Goal: Task Accomplishment & Management: Complete application form

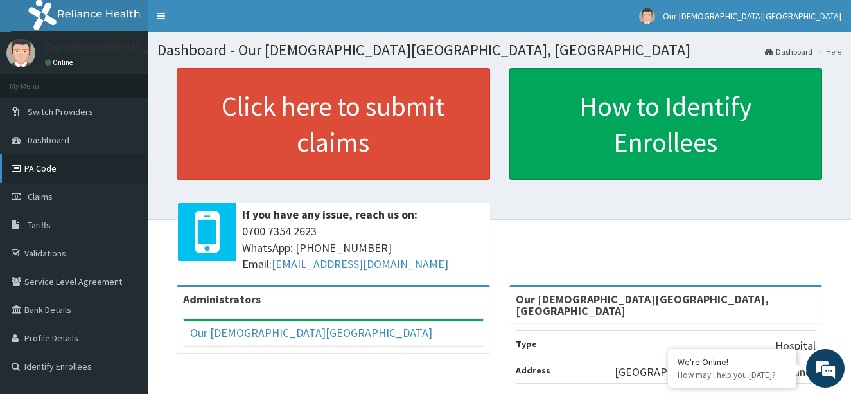
click at [47, 163] on link "PA Code" at bounding box center [74, 168] width 148 height 28
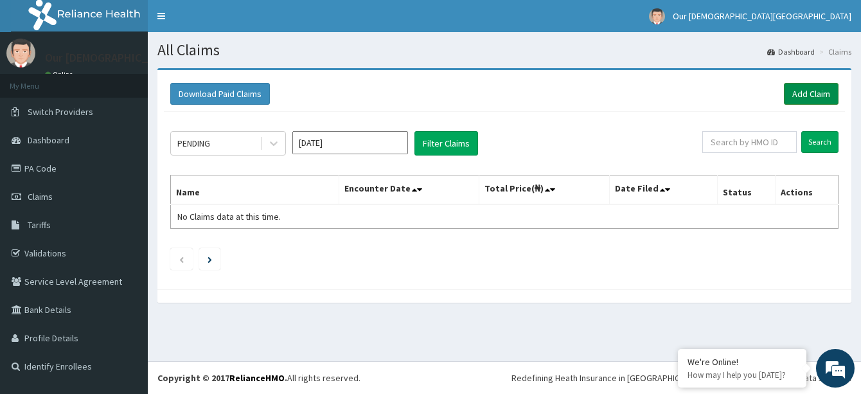
click at [807, 98] on link "Add Claim" at bounding box center [811, 94] width 55 height 22
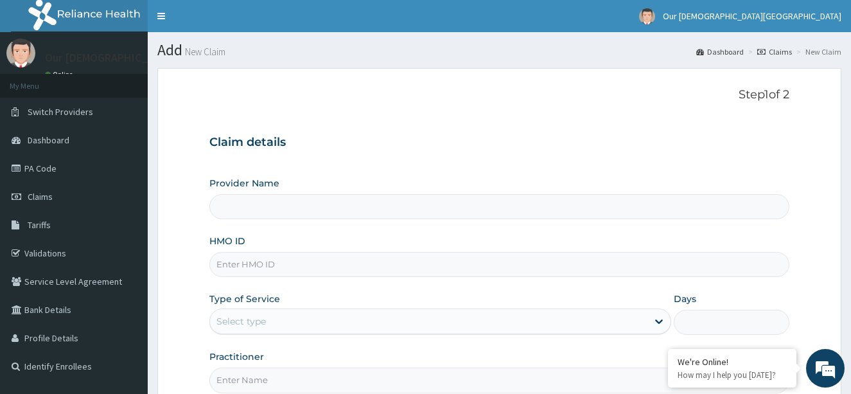
type input "Our Lady Of Fatima Catholic Hospital, Bwari"
click at [464, 266] on input "HMO ID" at bounding box center [499, 264] width 581 height 25
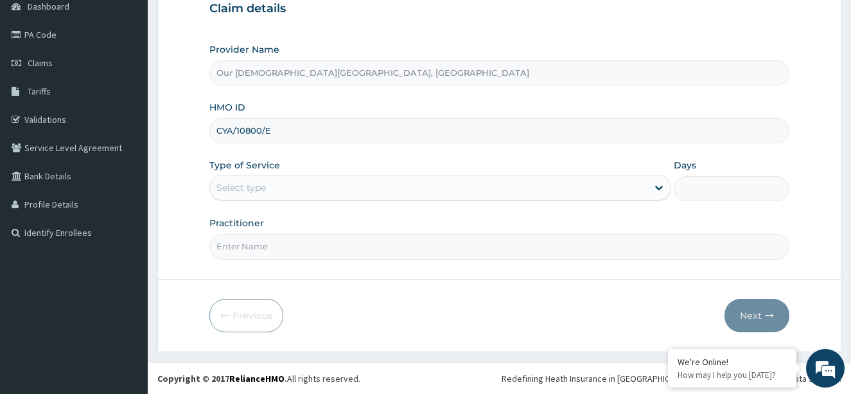
scroll to position [134, 0]
type input "CYA/10800/E"
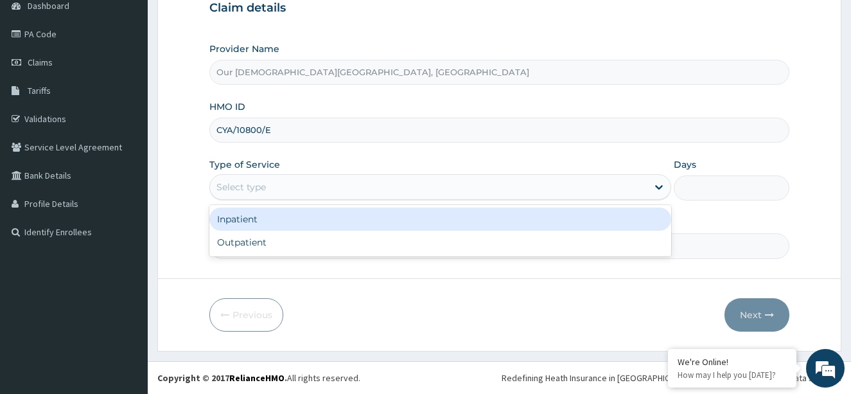
click at [397, 181] on div "Select type" at bounding box center [429, 187] width 438 height 21
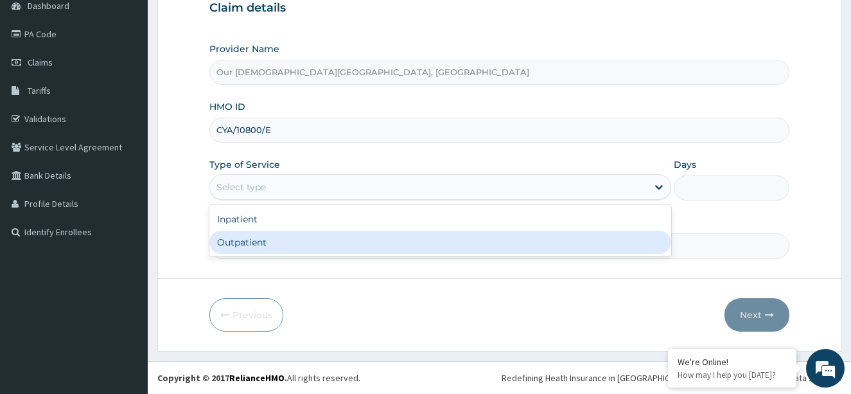
click at [390, 242] on div "Outpatient" at bounding box center [440, 242] width 463 height 23
type input "1"
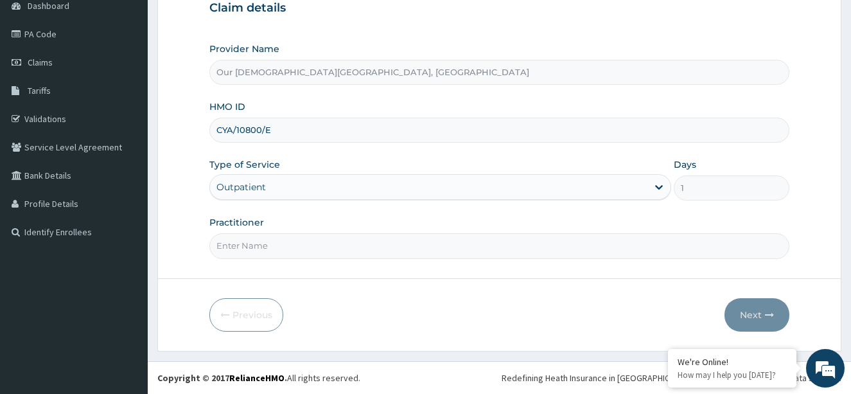
click at [407, 253] on input "Practitioner" at bounding box center [499, 245] width 581 height 25
click at [215, 245] on input "JOHN" at bounding box center [499, 245] width 581 height 25
type input "DR.JOHN"
click at [756, 316] on button "Next" at bounding box center [757, 314] width 65 height 33
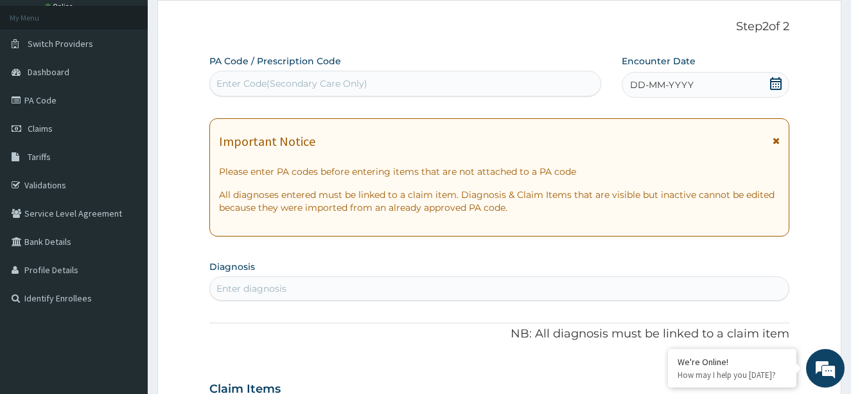
scroll to position [0, 0]
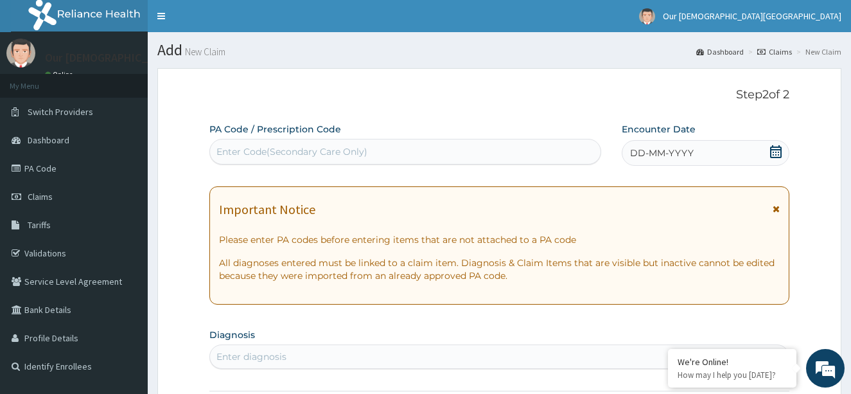
click at [296, 141] on div "Enter Code(Secondary Care Only)" at bounding box center [405, 151] width 391 height 21
click at [655, 151] on span "DD-MM-YYYY" at bounding box center [662, 153] width 64 height 13
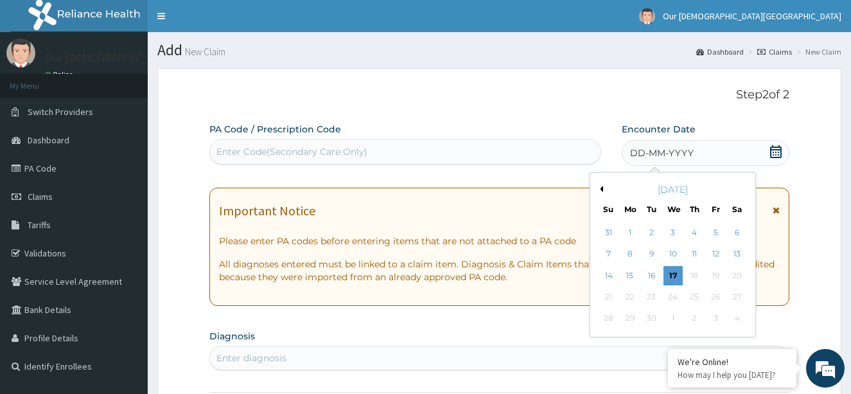
click at [600, 184] on div "September 2025" at bounding box center [673, 189] width 155 height 13
click at [603, 189] on div "September 2025" at bounding box center [673, 189] width 155 height 13
click at [600, 189] on button "Previous Month" at bounding box center [600, 189] width 6 height 6
click at [713, 235] on div "1" at bounding box center [715, 232] width 19 height 19
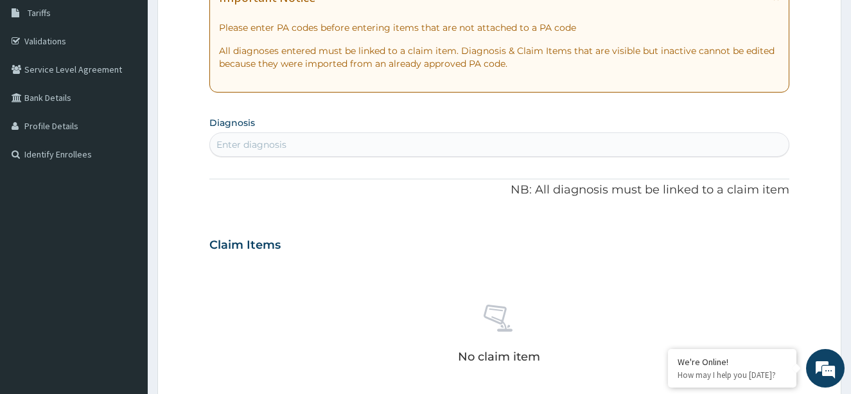
scroll to position [193, 0]
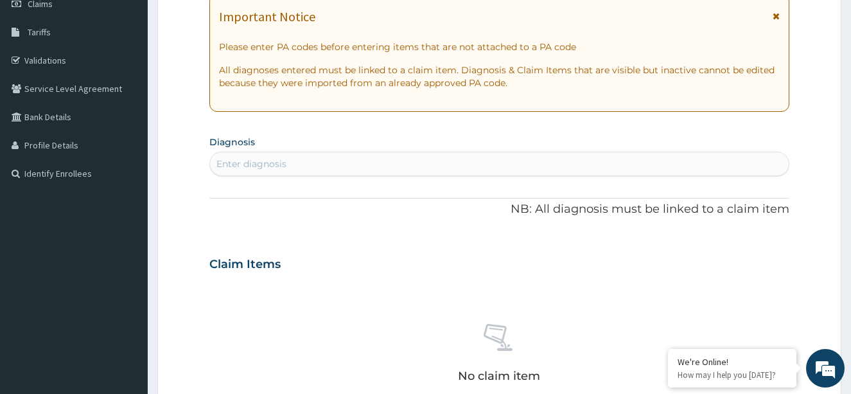
click at [375, 160] on div "Enter diagnosis" at bounding box center [500, 164] width 580 height 21
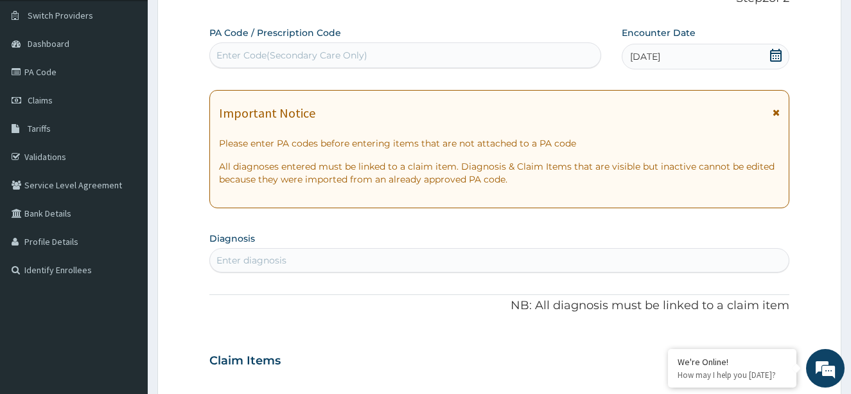
scroll to position [0, 0]
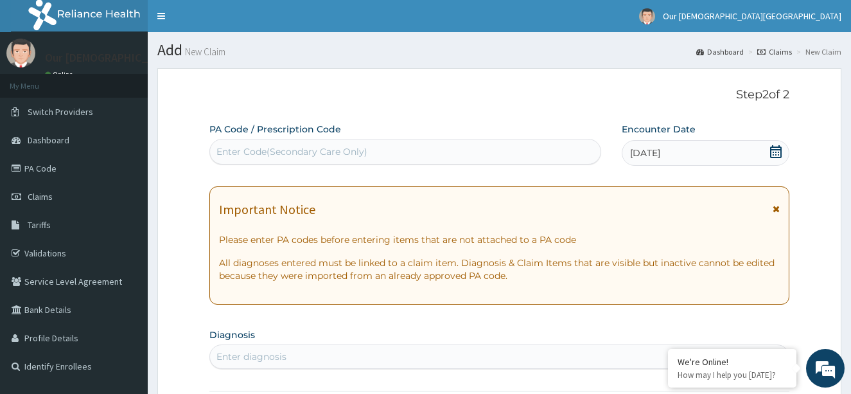
click at [648, 157] on span "01-08-2025" at bounding box center [645, 153] width 30 height 13
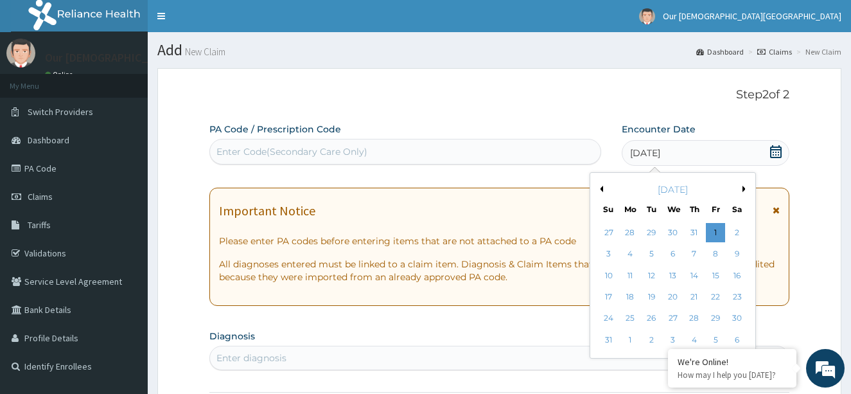
click at [600, 190] on button "Previous Month" at bounding box center [600, 189] width 6 height 6
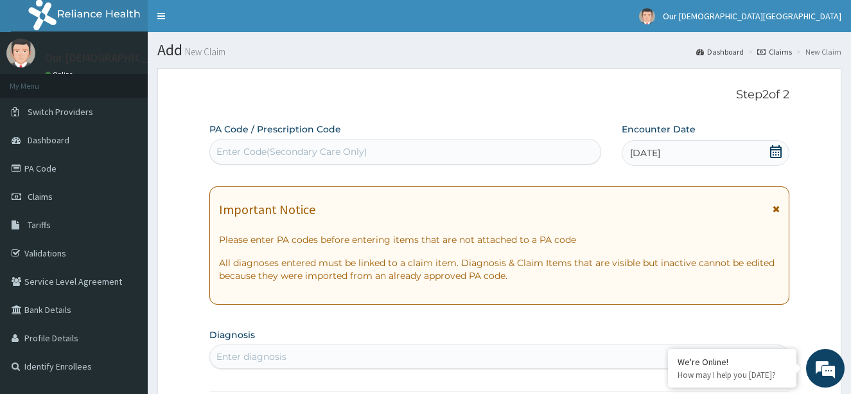
click at [774, 151] on icon at bounding box center [776, 151] width 13 height 13
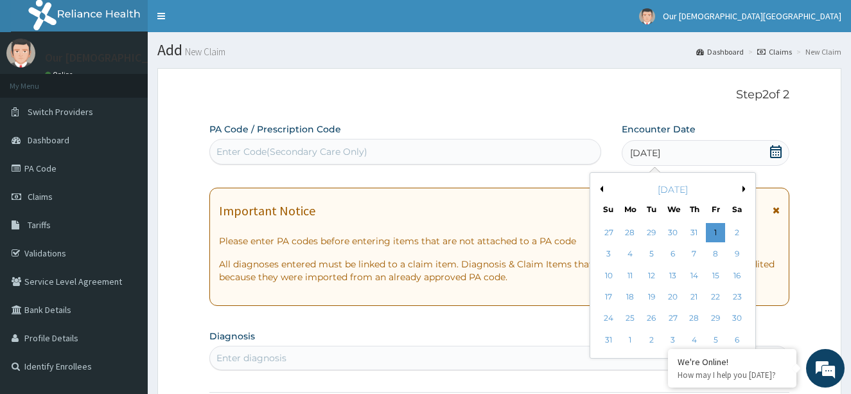
click at [745, 188] on button "Next Month" at bounding box center [746, 189] width 6 height 6
click at [745, 188] on div "September 2025" at bounding box center [673, 189] width 155 height 13
click at [674, 270] on div "17" at bounding box center [672, 275] width 19 height 19
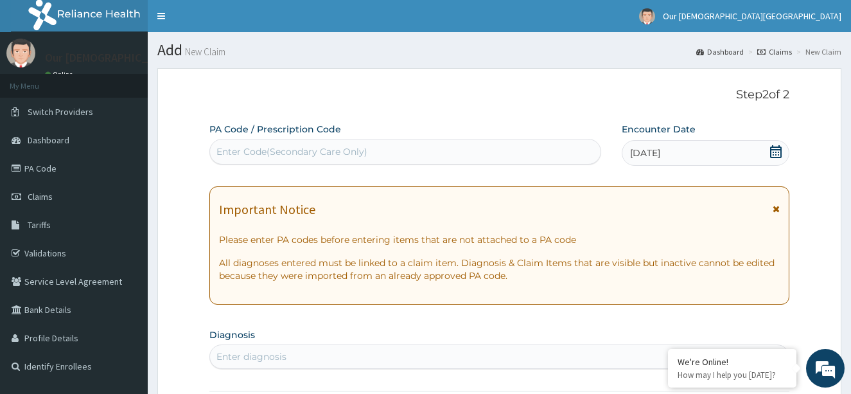
click at [458, 147] on div "Enter Code(Secondary Care Only)" at bounding box center [405, 151] width 391 height 21
click at [661, 152] on span "17-09-2025" at bounding box center [645, 153] width 30 height 13
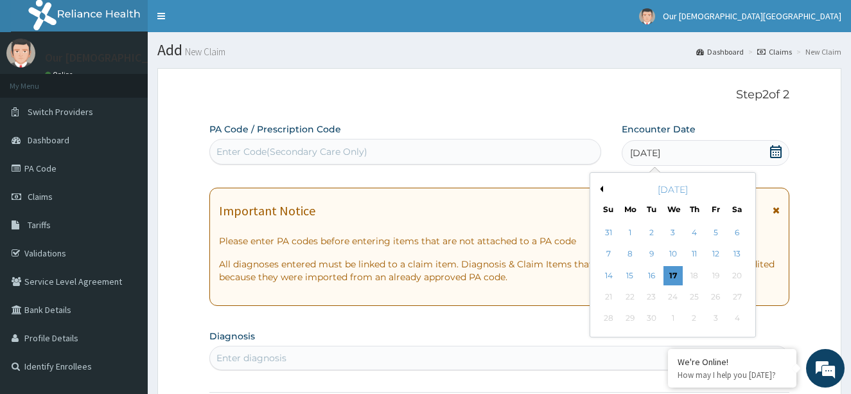
click at [600, 189] on button "Previous Month" at bounding box center [600, 189] width 6 height 6
click at [600, 188] on button "Previous Month" at bounding box center [600, 189] width 6 height 6
click at [742, 190] on div "May 2025" at bounding box center [673, 189] width 155 height 13
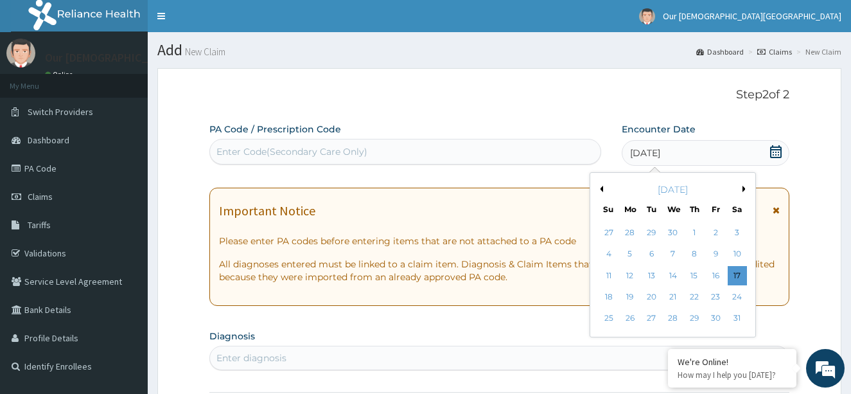
click at [742, 190] on div "May 2025" at bounding box center [673, 189] width 155 height 13
click at [745, 190] on button "Next Month" at bounding box center [746, 189] width 6 height 6
click at [630, 301] on div "21" at bounding box center [630, 296] width 19 height 19
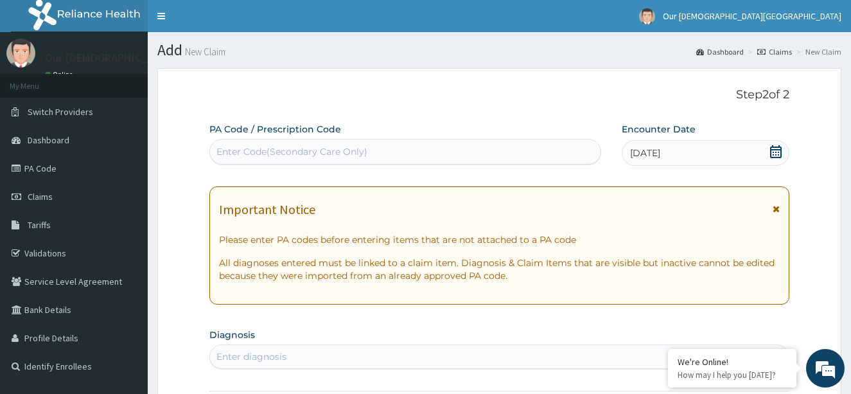
click at [459, 149] on div "Enter Code(Secondary Care Only)" at bounding box center [405, 151] width 391 height 21
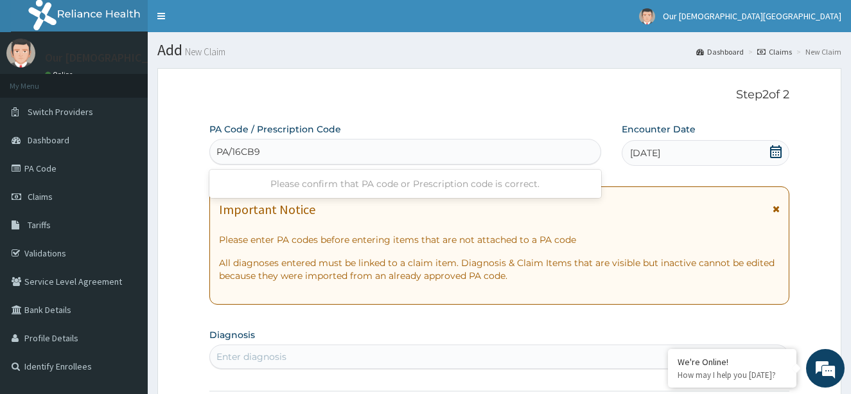
type input "PA/16CB9D"
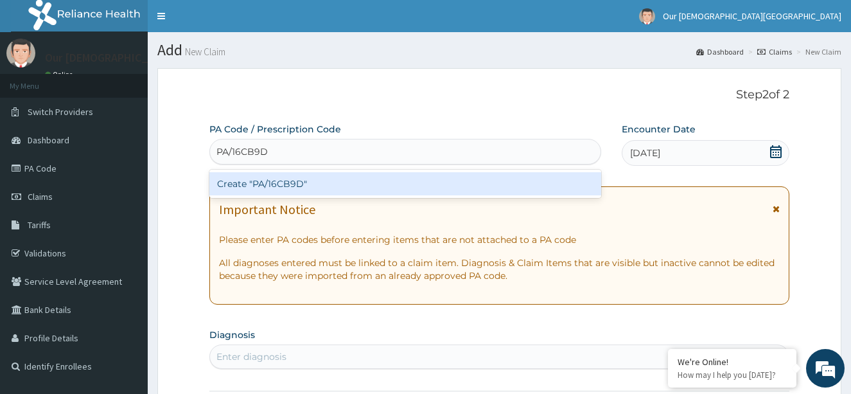
click at [504, 184] on div "Create "PA/16CB9D"" at bounding box center [405, 183] width 392 height 23
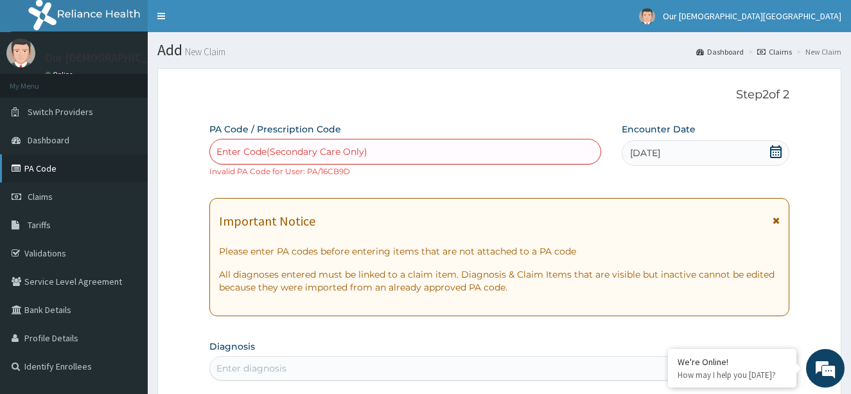
click at [52, 173] on link "PA Code" at bounding box center [74, 168] width 148 height 28
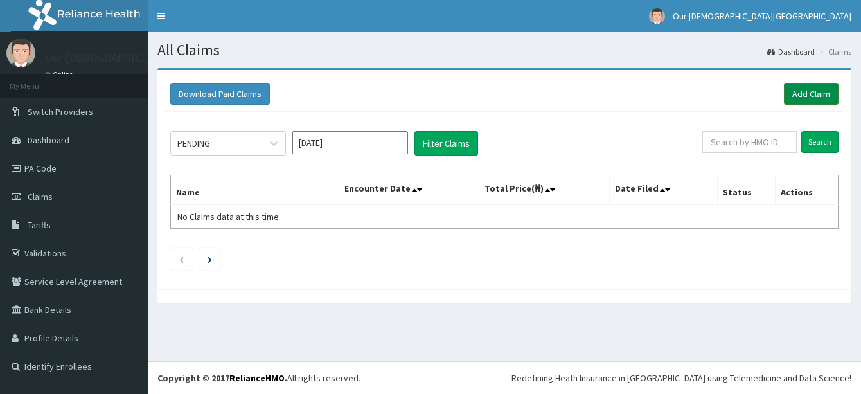
click at [820, 94] on link "Add Claim" at bounding box center [811, 94] width 55 height 22
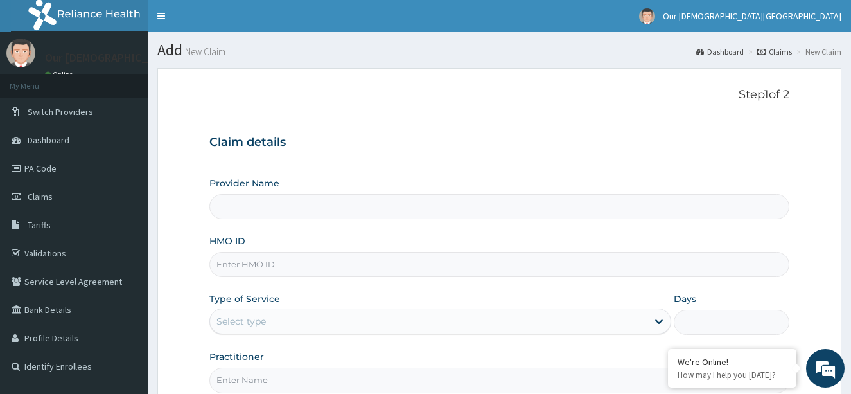
type input "Our [DEMOGRAPHIC_DATA][GEOGRAPHIC_DATA], [GEOGRAPHIC_DATA]"
click at [273, 263] on input "HMO ID" at bounding box center [499, 264] width 581 height 25
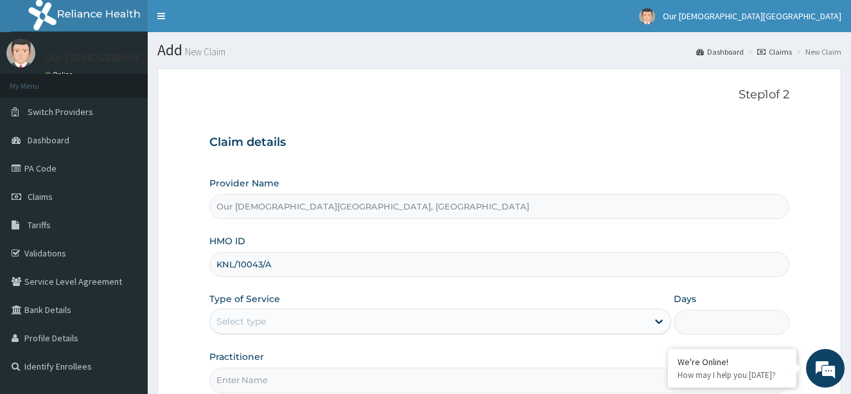
scroll to position [129, 0]
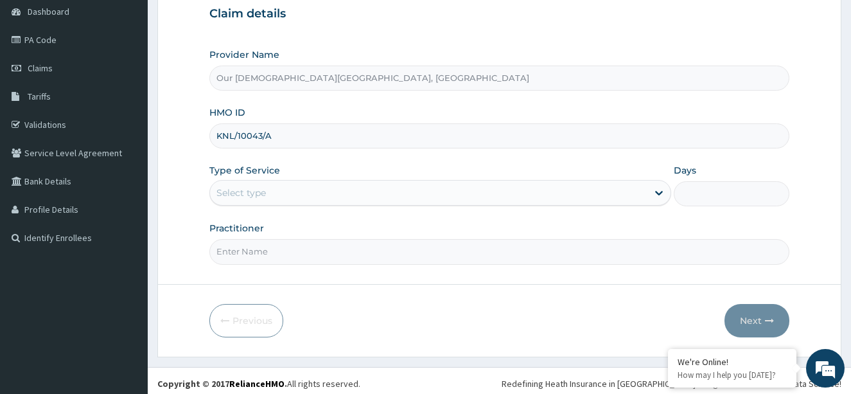
type input "KNL/10043/A"
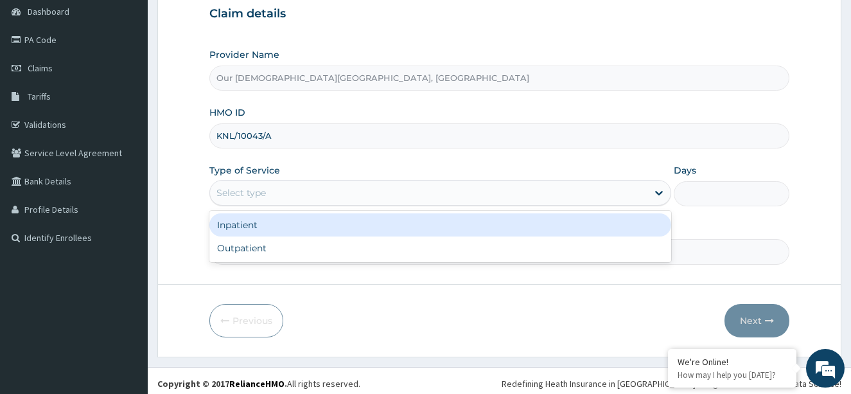
click at [308, 197] on div "Select type" at bounding box center [429, 192] width 438 height 21
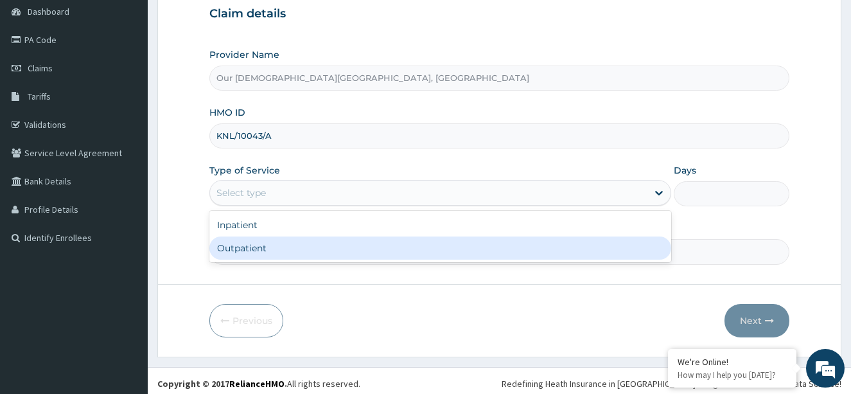
click at [289, 240] on div "Outpatient" at bounding box center [440, 247] width 463 height 23
type input "1"
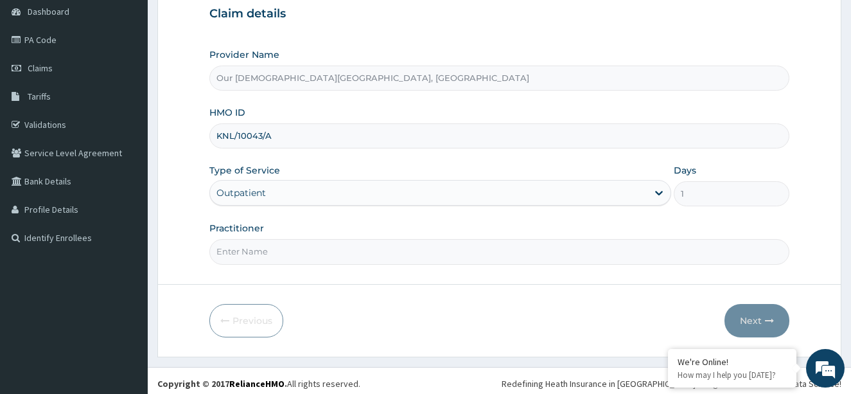
click at [310, 247] on input "Practitioner" at bounding box center [499, 251] width 581 height 25
click at [215, 249] on input "[PERSON_NAME]" at bounding box center [499, 251] width 581 height 25
type input "[PERSON_NAME]"
click at [769, 320] on icon "button" at bounding box center [769, 320] width 9 height 9
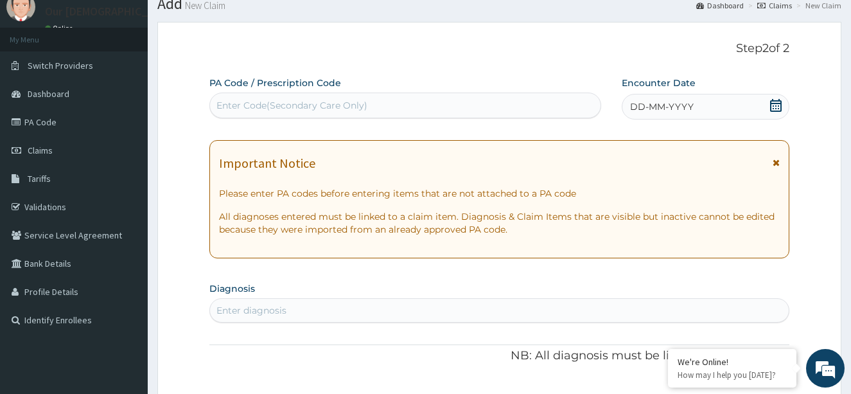
scroll to position [0, 0]
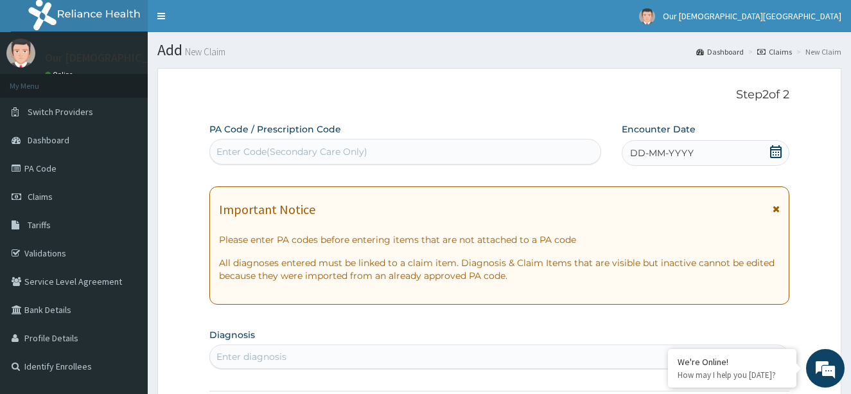
click at [375, 141] on div "Enter Code(Secondary Care Only)" at bounding box center [405, 152] width 392 height 26
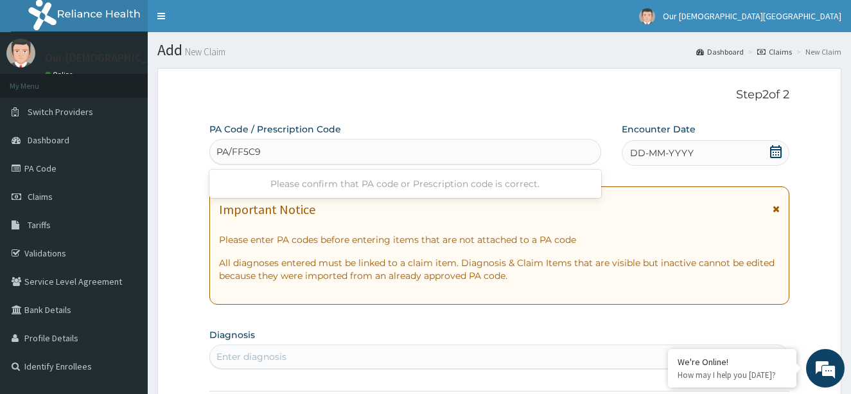
type input "PA/FF5C9B"
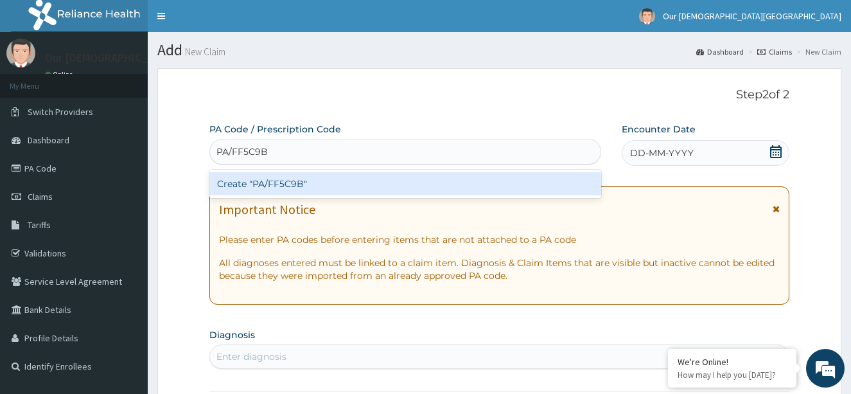
click at [503, 185] on div "Create "PA/FF5C9B"" at bounding box center [405, 183] width 392 height 23
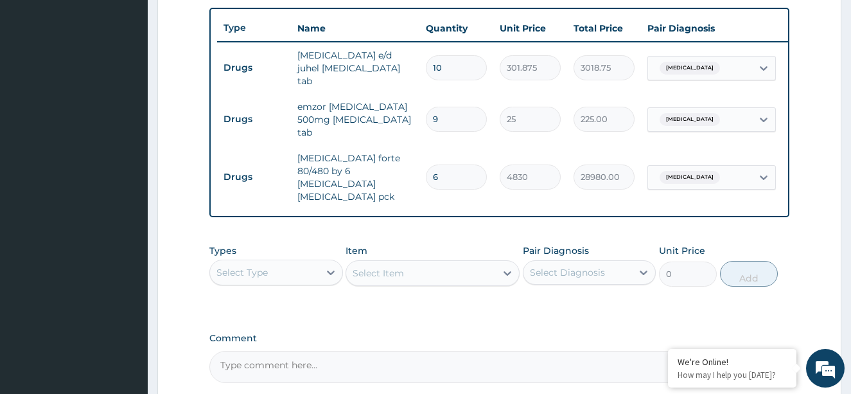
scroll to position [501, 0]
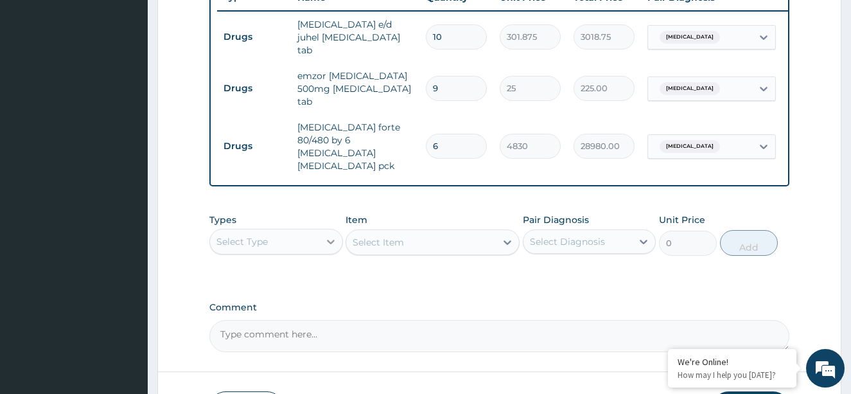
click at [321, 234] on div at bounding box center [330, 241] width 23 height 23
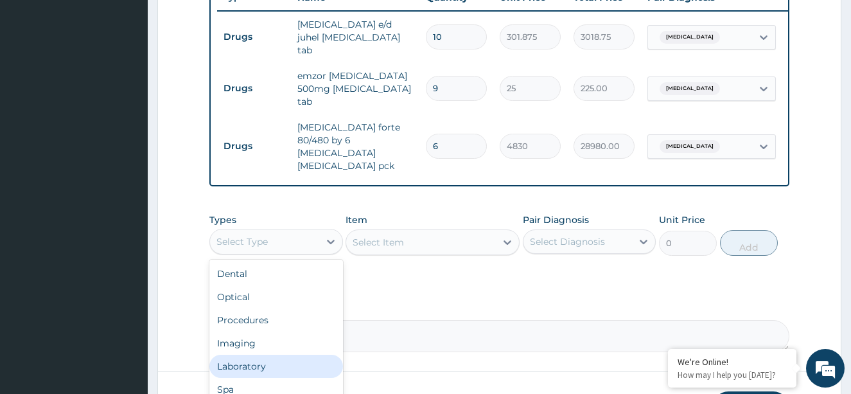
click at [304, 355] on div "Laboratory" at bounding box center [276, 366] width 134 height 23
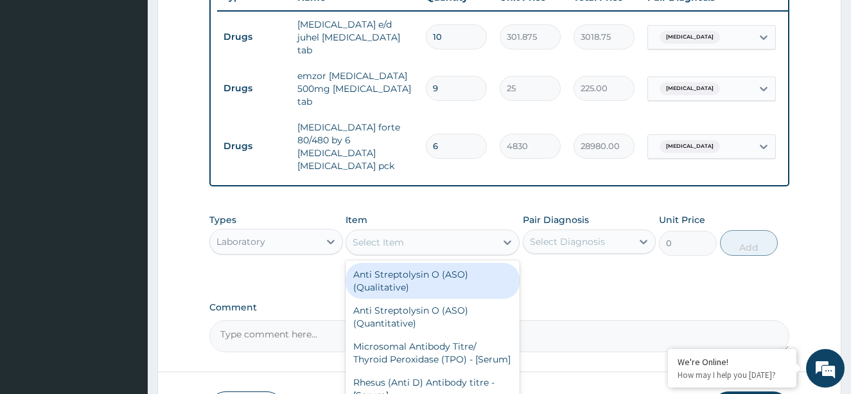
click at [463, 240] on div "Select Item" at bounding box center [421, 242] width 150 height 21
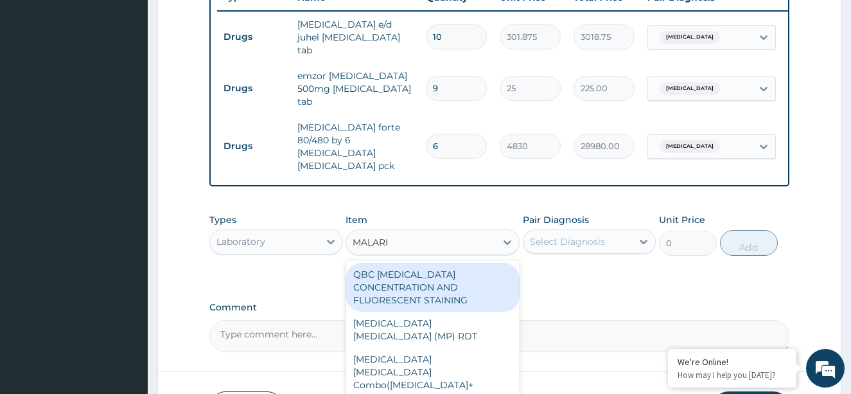
type input "MALARIA"
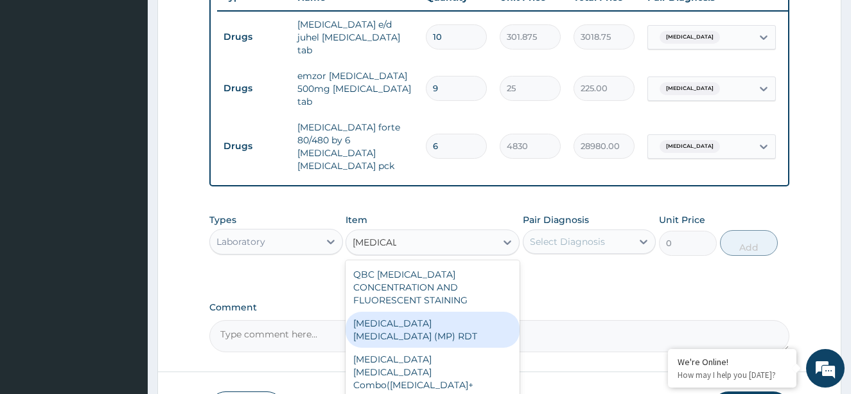
click at [474, 312] on div "MALARIA PARASITE (MP) RDT" at bounding box center [433, 330] width 174 height 36
type input "1500"
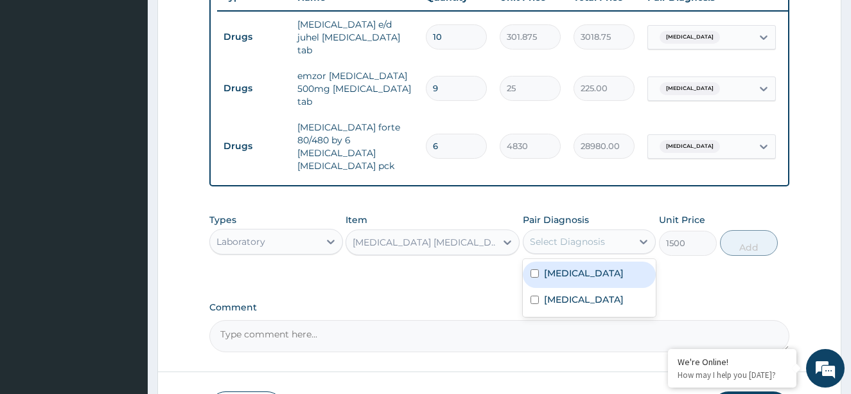
click at [621, 235] on div "Select Diagnosis" at bounding box center [578, 241] width 109 height 21
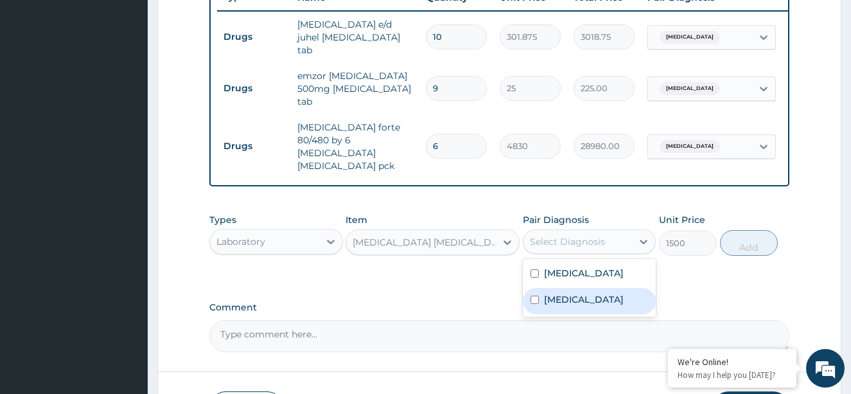
click at [533, 296] on input "checkbox" at bounding box center [535, 300] width 8 height 8
checkbox input "true"
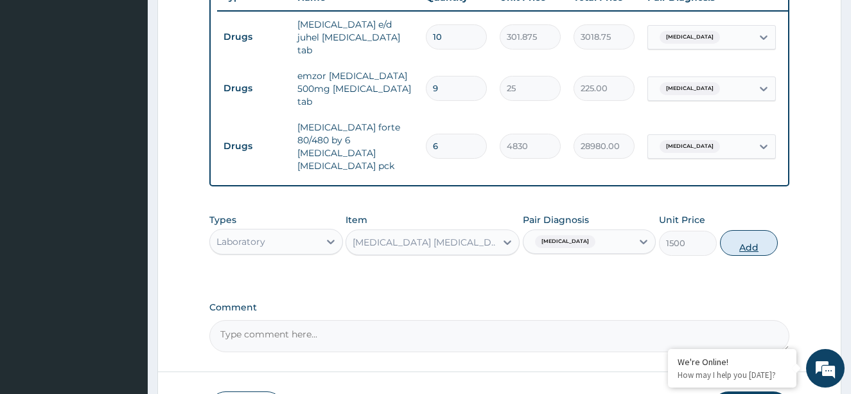
click at [756, 238] on button "Add" at bounding box center [749, 243] width 58 height 26
type input "0"
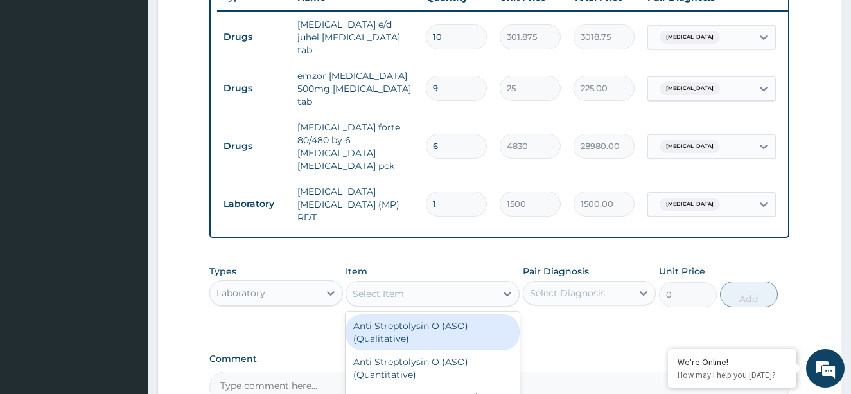
click at [395, 287] on div "Select Item" at bounding box center [378, 293] width 51 height 13
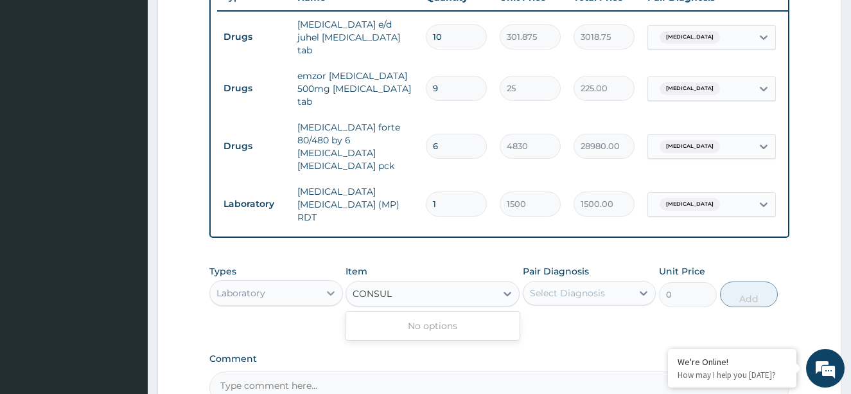
type input "CONSUL"
click at [327, 287] on icon at bounding box center [331, 293] width 13 height 13
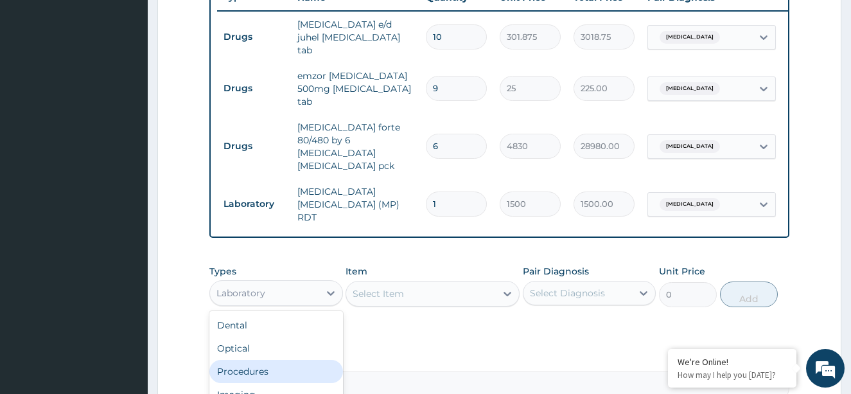
click at [326, 360] on div "Procedures" at bounding box center [276, 371] width 134 height 23
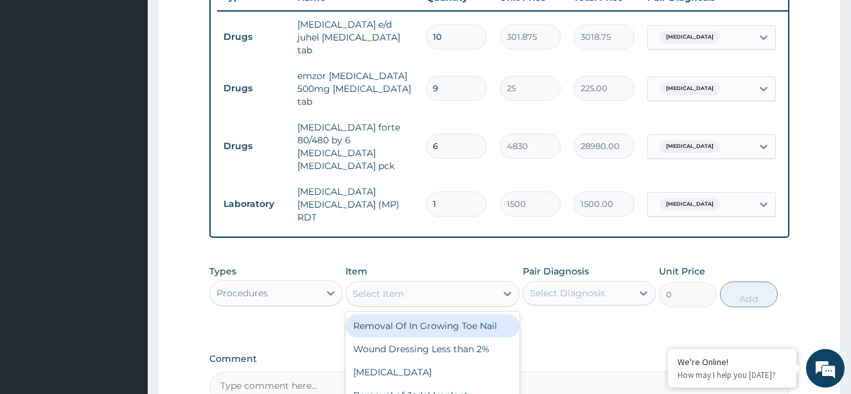
click at [485, 283] on div "Select Item" at bounding box center [421, 293] width 150 height 21
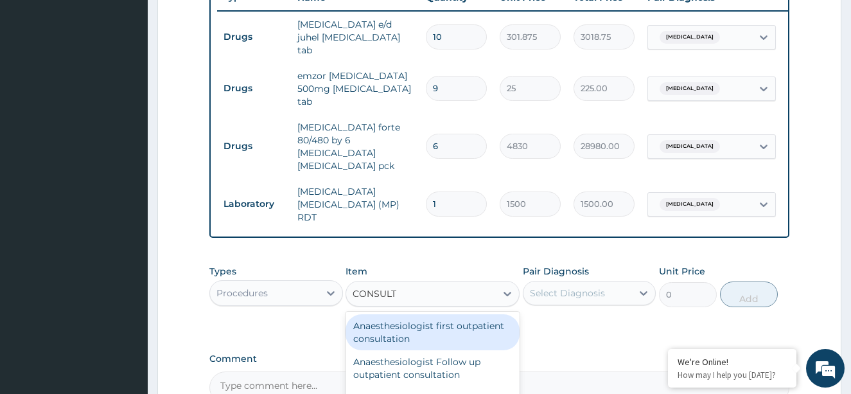
type input "CONSULTA"
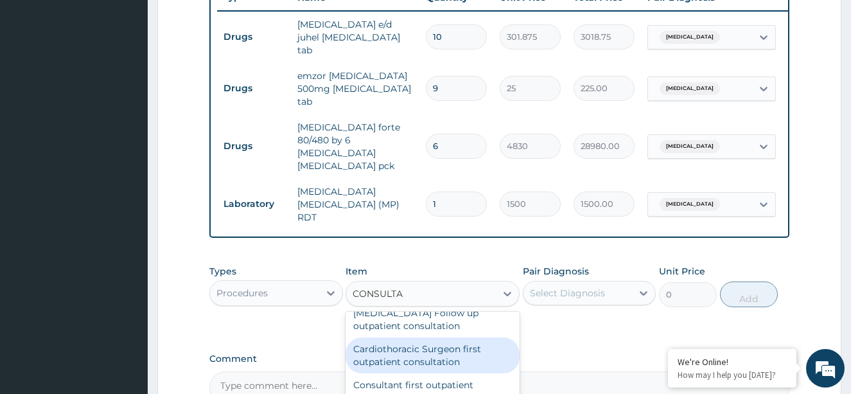
scroll to position [257, 0]
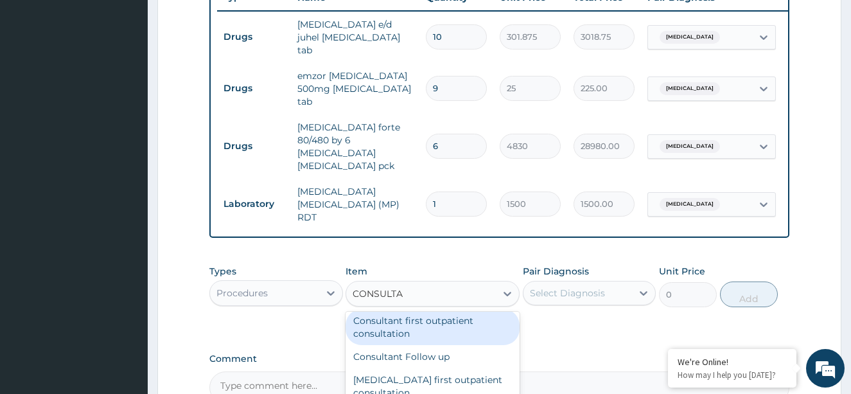
click at [479, 327] on div "Consultant first outpatient consultation" at bounding box center [433, 327] width 174 height 36
type input "15000"
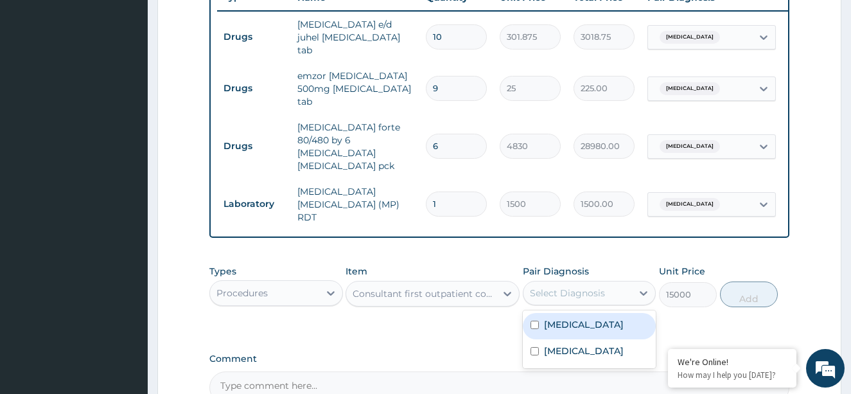
click at [603, 287] on div "Select Diagnosis" at bounding box center [567, 293] width 75 height 13
click at [536, 321] on input "checkbox" at bounding box center [535, 325] width 8 height 8
checkbox input "true"
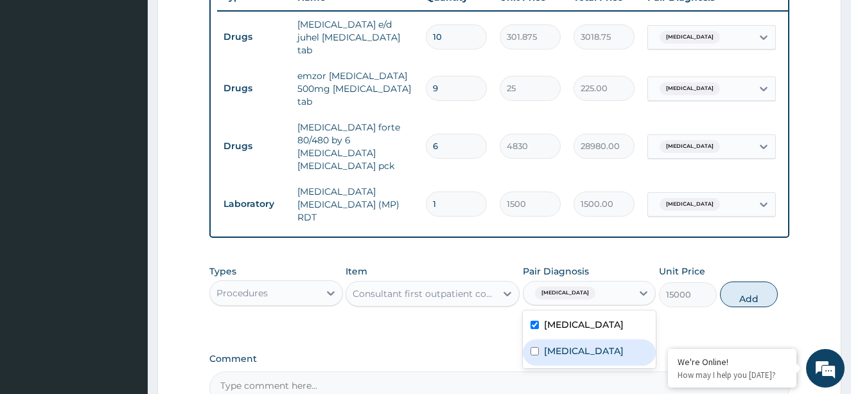
click at [533, 339] on div "Malaria" at bounding box center [590, 352] width 134 height 26
checkbox input "true"
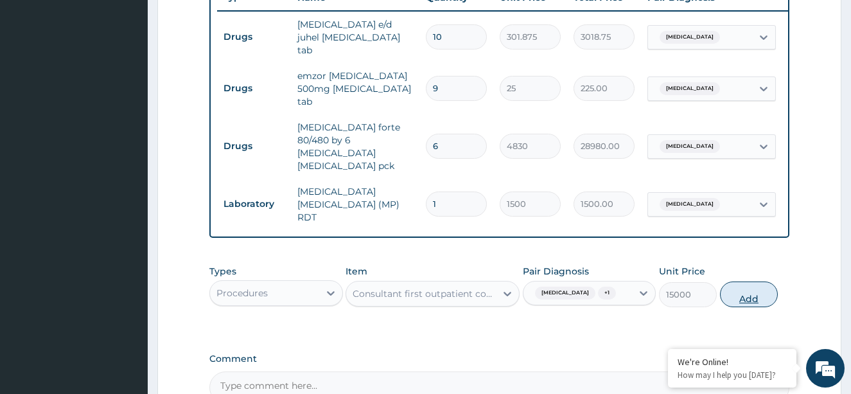
click at [740, 281] on button "Add" at bounding box center [749, 294] width 58 height 26
type input "0"
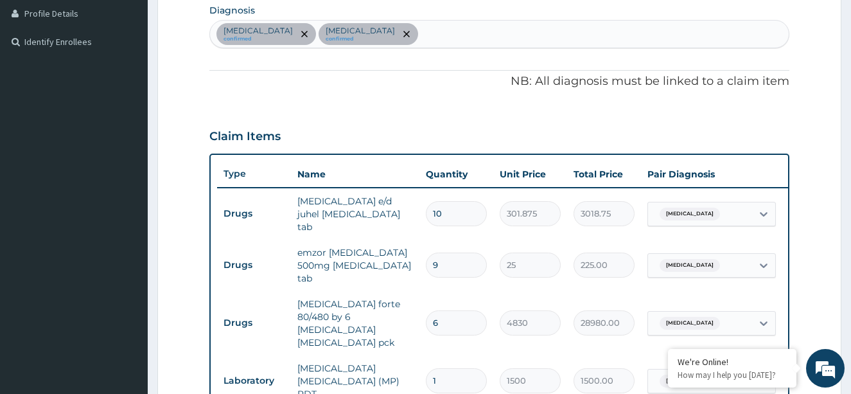
scroll to position [308, 0]
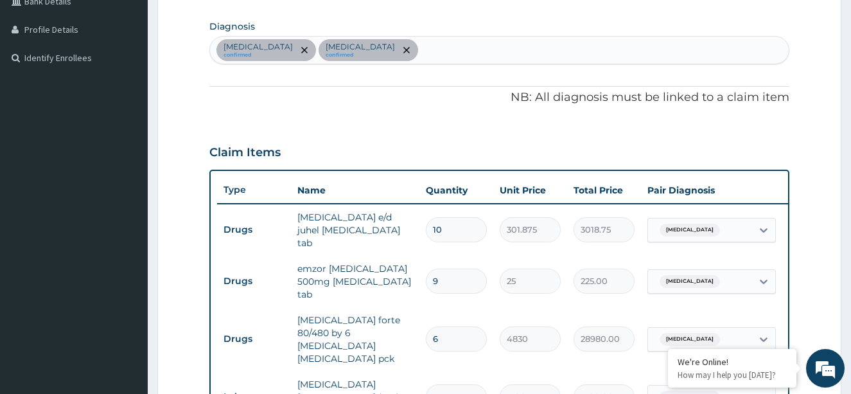
click at [449, 49] on div "Typhoid fever confirmed Malaria confirmed" at bounding box center [500, 50] width 580 height 27
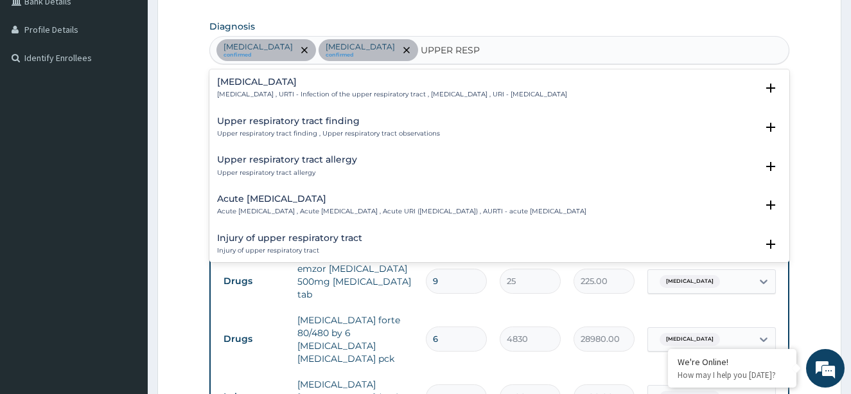
click at [603, 157] on div "Upper respiratory tract allergy Upper respiratory tract allergy" at bounding box center [499, 166] width 565 height 22
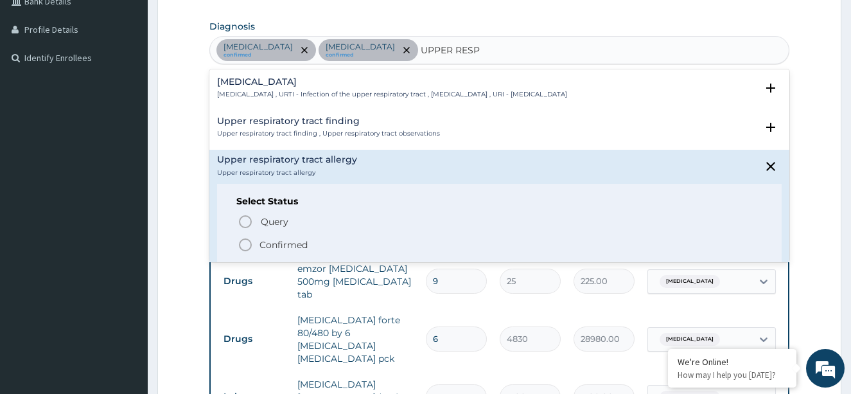
type input "UPPER RESP"
click at [690, 26] on section "Diagnosis option Upper respiratory infection focused, 1 of 34. 34 results avail…" at bounding box center [499, 41] width 581 height 48
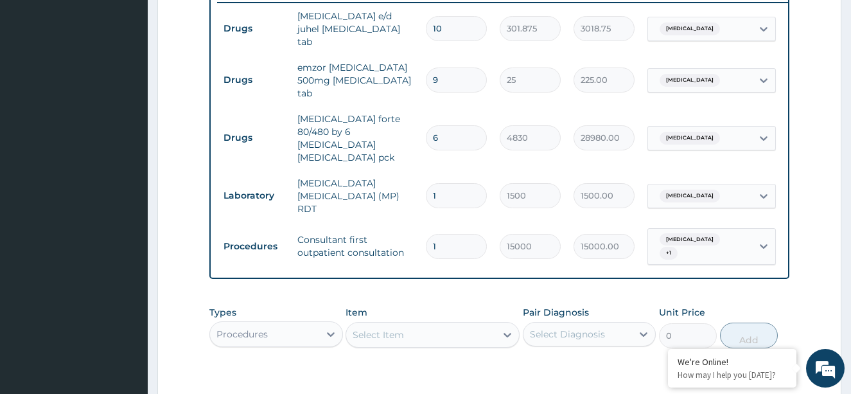
scroll to position [480, 0]
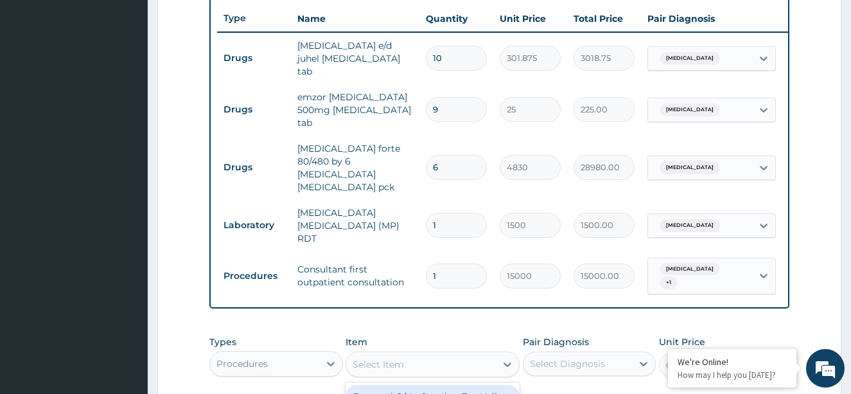
click at [416, 354] on div "Select Item" at bounding box center [421, 364] width 150 height 21
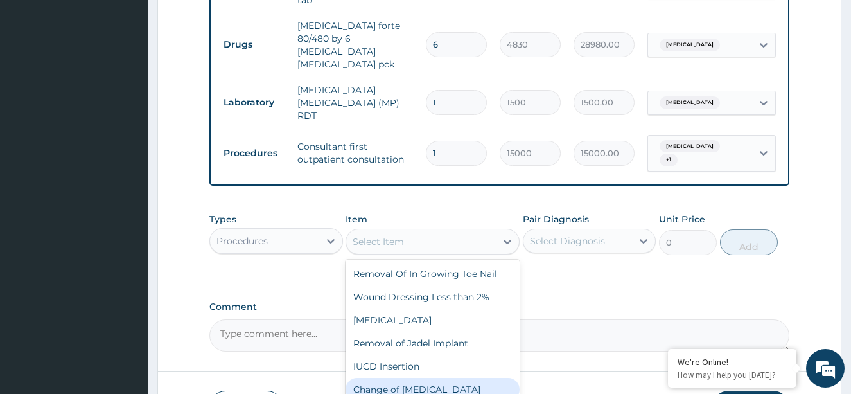
scroll to position [609, 0]
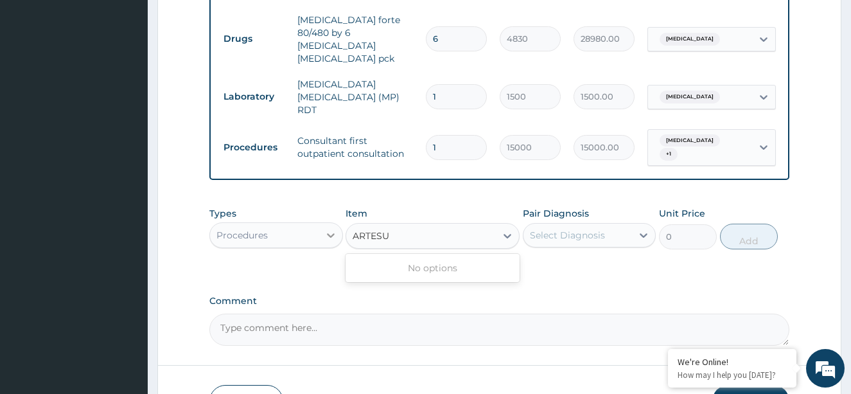
type input "ARTESU"
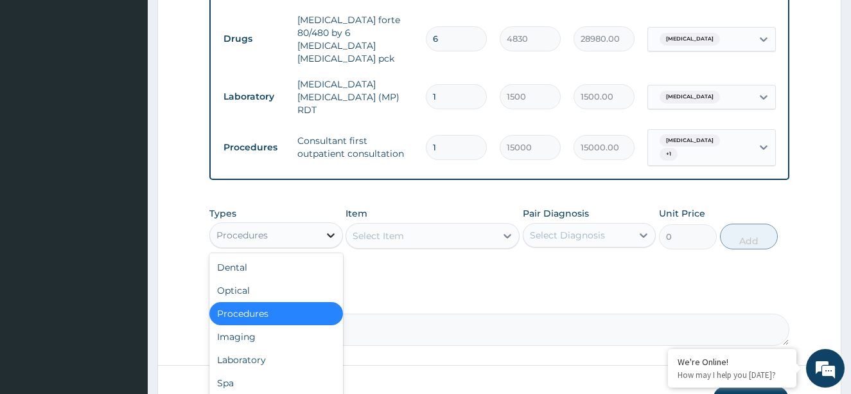
click at [330, 229] on icon at bounding box center [331, 235] width 13 height 13
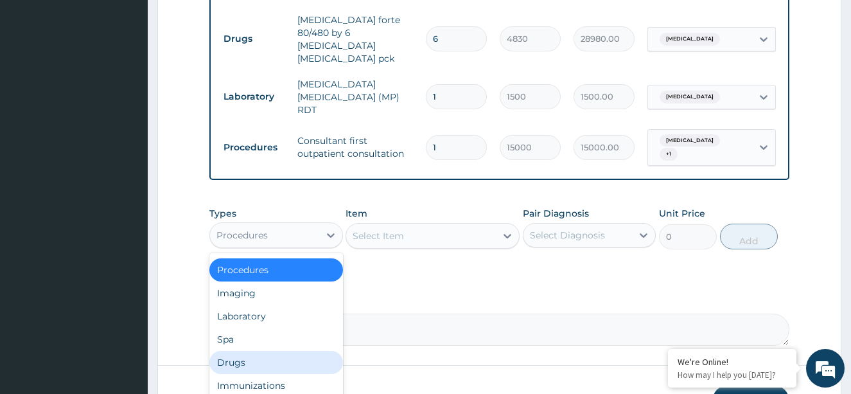
click at [272, 351] on div "Drugs" at bounding box center [276, 362] width 134 height 23
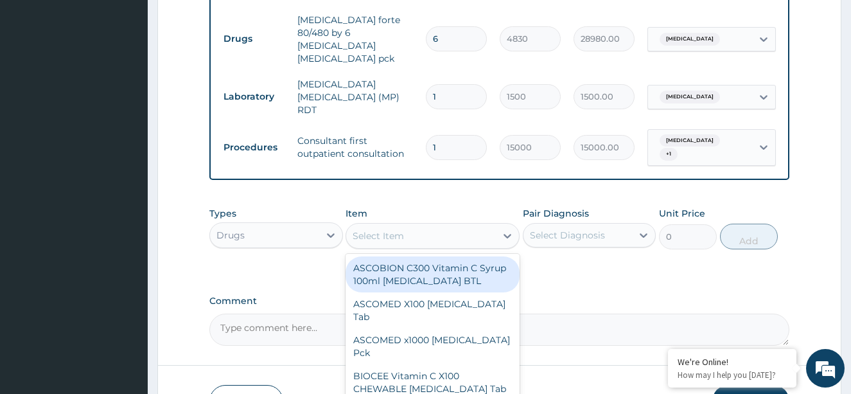
click at [402, 229] on div "Select Item" at bounding box center [378, 235] width 51 height 13
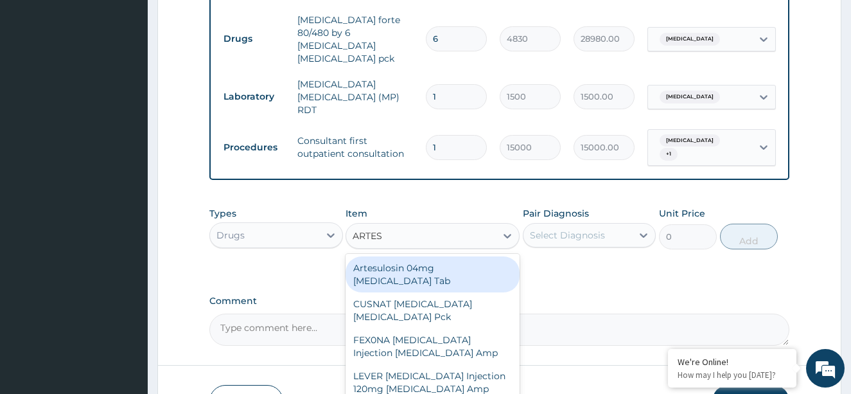
type input "ARTESU"
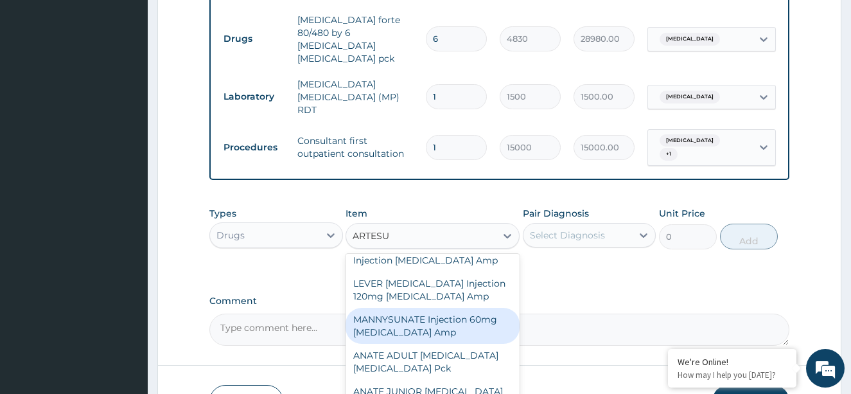
scroll to position [28, 0]
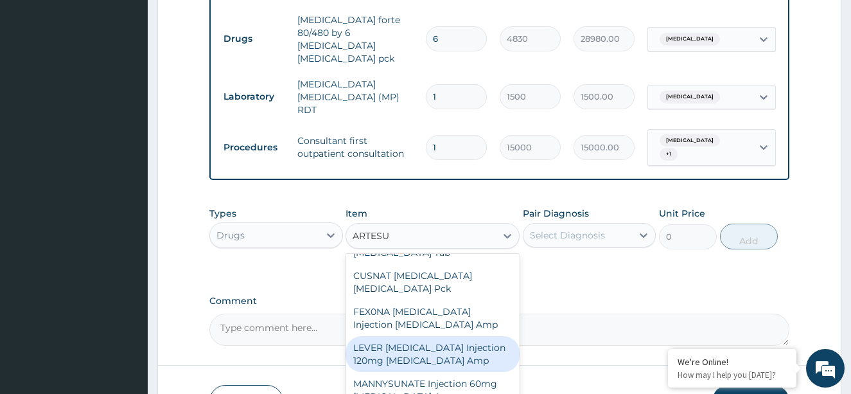
click at [473, 336] on div "LEVER ARTESUNATE Injection 120mg Artesunate Amp" at bounding box center [433, 354] width 174 height 36
type input "1728.25"
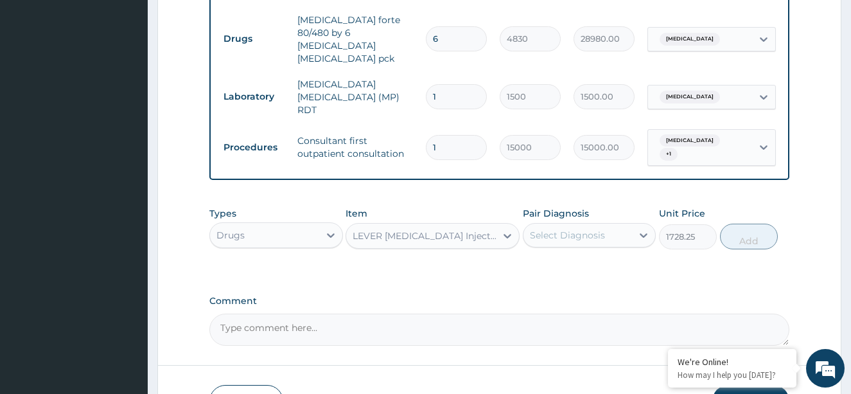
click at [579, 229] on div "Select Diagnosis" at bounding box center [567, 235] width 75 height 13
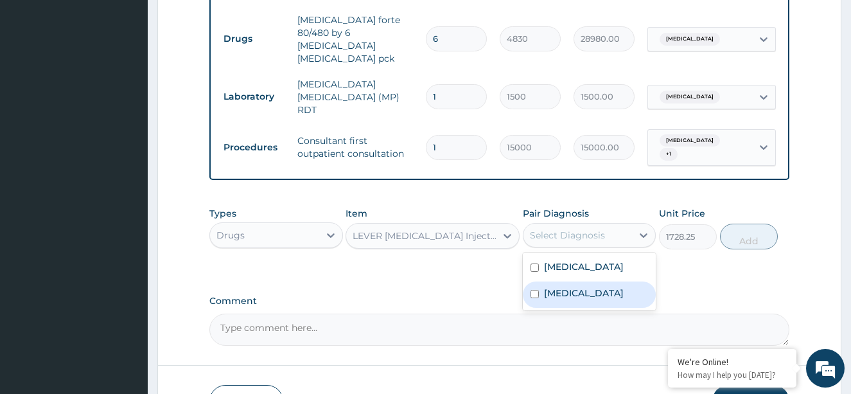
click at [533, 290] on input "checkbox" at bounding box center [535, 294] width 8 height 8
checkbox input "true"
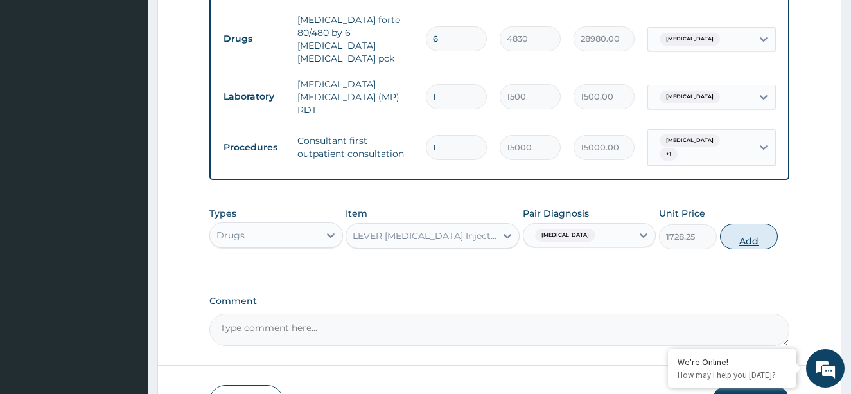
click at [753, 224] on button "Add" at bounding box center [749, 237] width 58 height 26
type input "0"
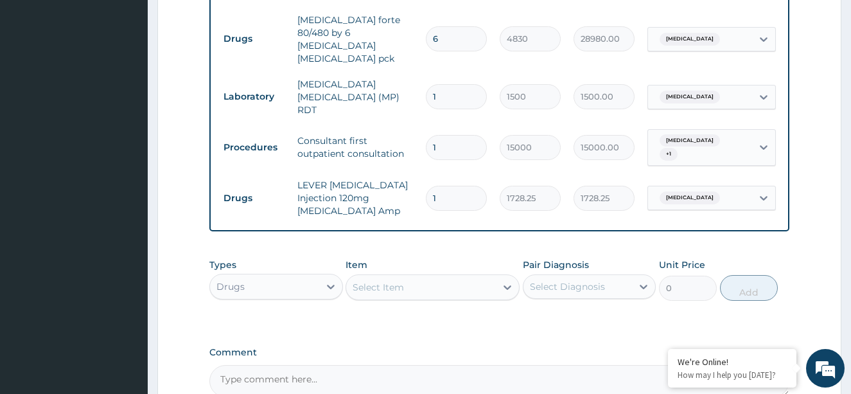
click at [442, 186] on input "1" at bounding box center [456, 198] width 61 height 25
type input "0.00"
type input "3"
type input "5184.75"
type input "3"
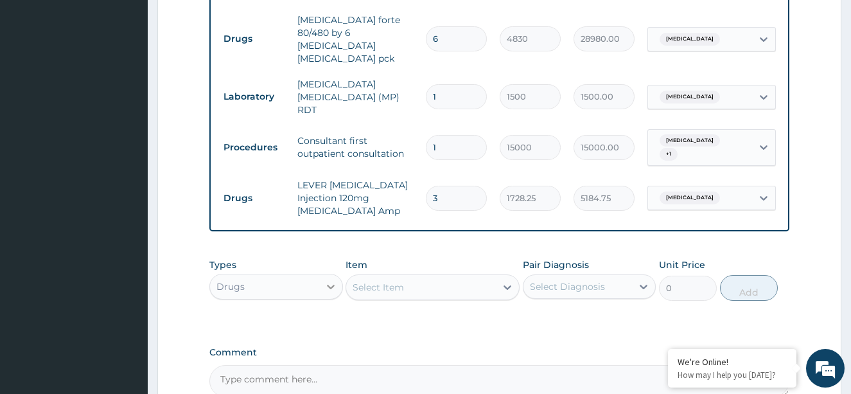
click at [320, 275] on div at bounding box center [330, 286] width 23 height 23
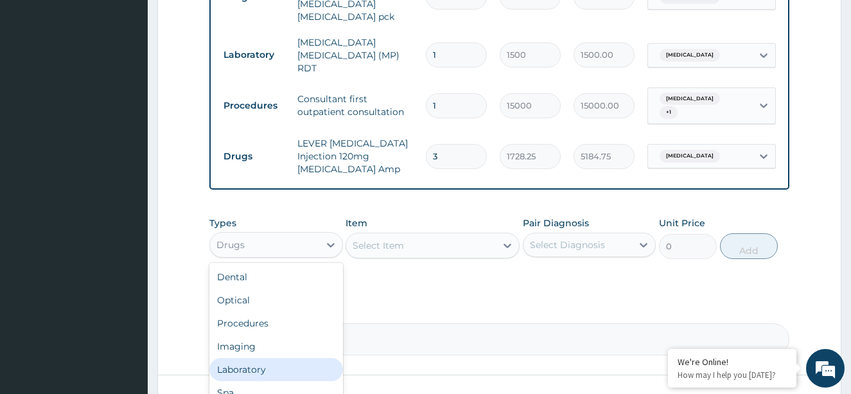
scroll to position [673, 0]
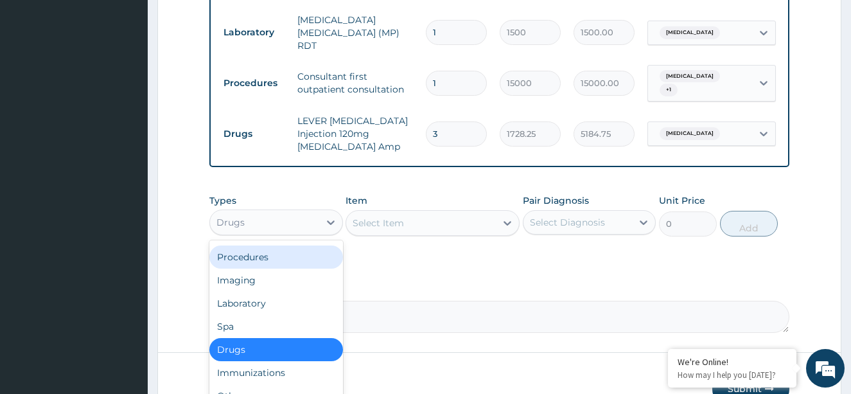
click at [290, 245] on div "Procedures" at bounding box center [276, 256] width 134 height 23
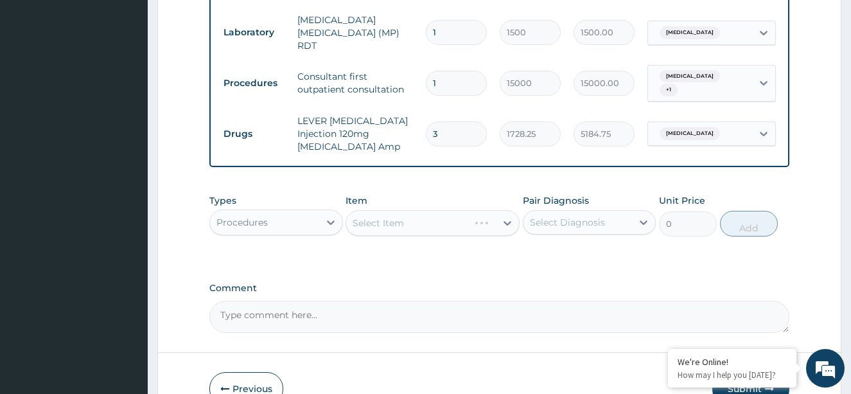
click at [422, 210] on div "Select Item" at bounding box center [433, 223] width 174 height 26
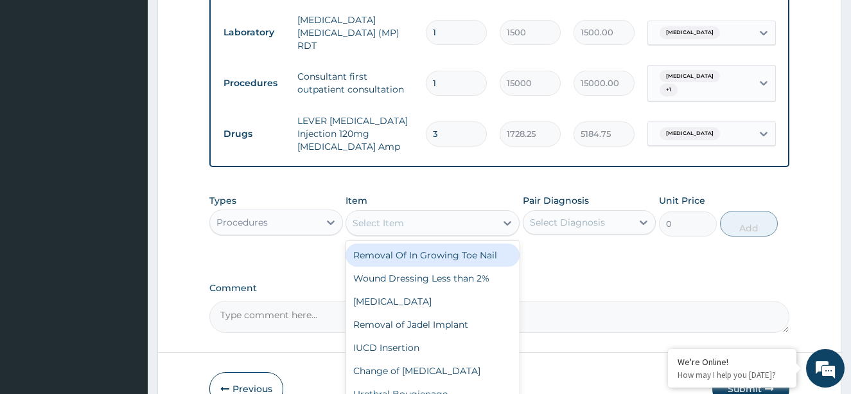
click at [425, 213] on div "Select Item" at bounding box center [421, 223] width 150 height 21
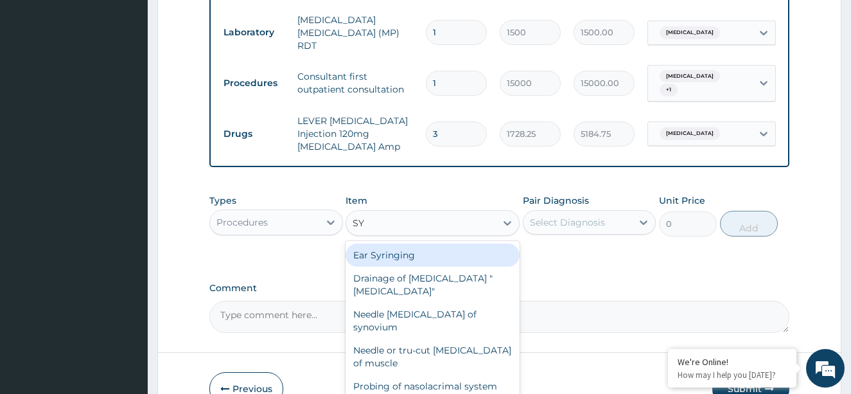
type input "S"
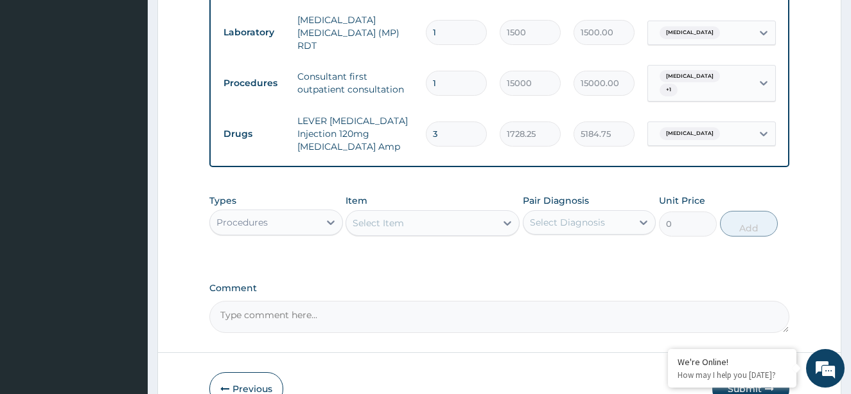
click at [586, 233] on div "Types Procedures Item Select Item Pair Diagnosis Select Diagnosis Unit Price 0 …" at bounding box center [499, 225] width 581 height 75
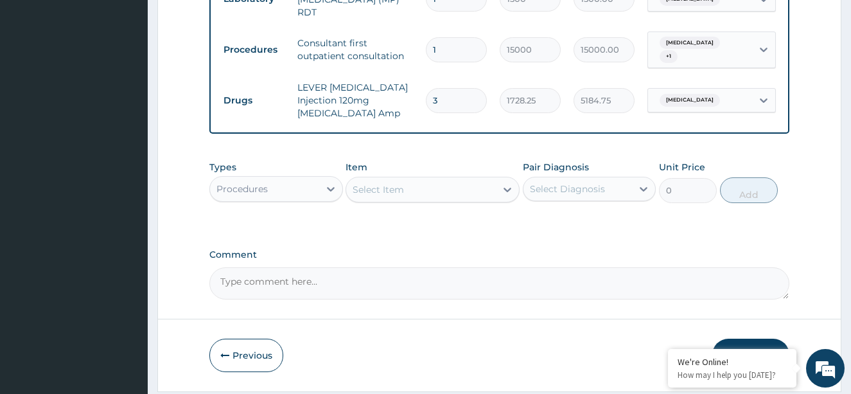
scroll to position [724, 0]
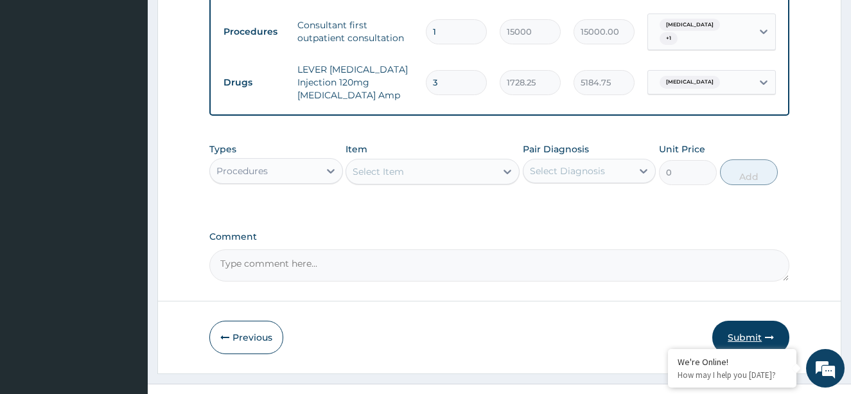
click at [767, 333] on icon "button" at bounding box center [769, 337] width 9 height 9
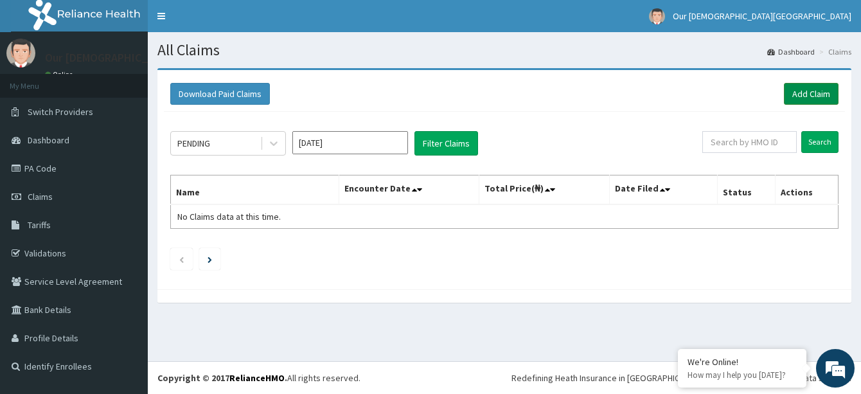
click at [801, 94] on link "Add Claim" at bounding box center [811, 94] width 55 height 22
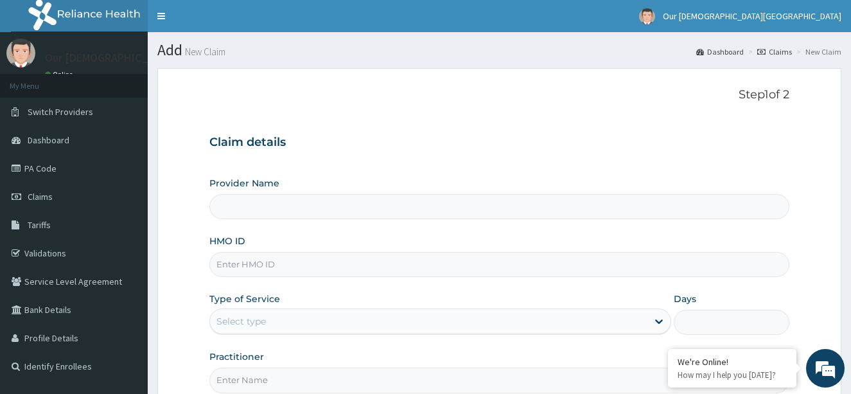
type input "Our [DEMOGRAPHIC_DATA][GEOGRAPHIC_DATA], [GEOGRAPHIC_DATA]"
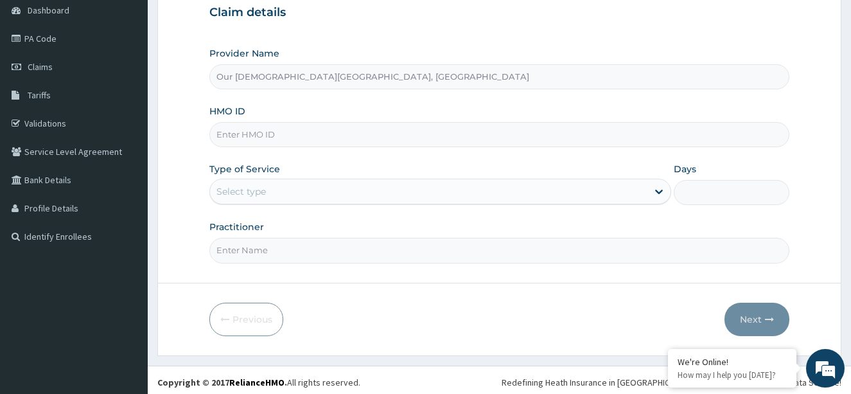
scroll to position [134, 0]
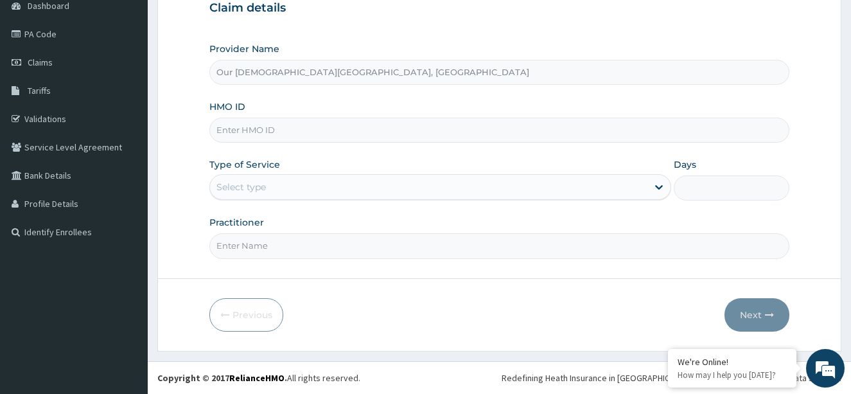
click at [247, 134] on input "HMO ID" at bounding box center [499, 130] width 581 height 25
type input "RTM/10149/A"
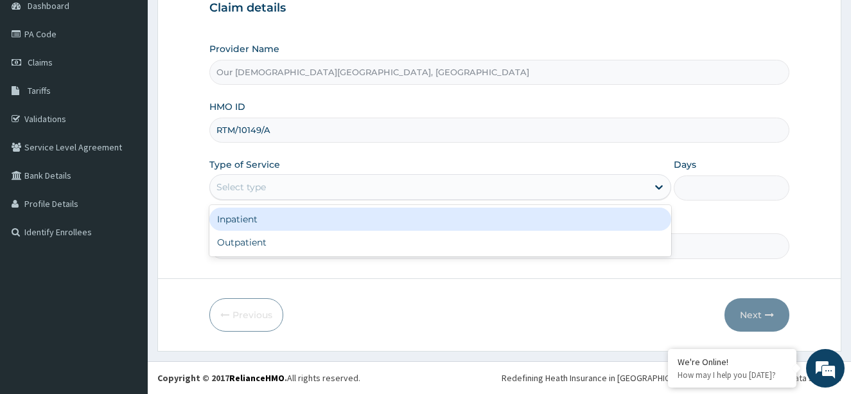
click at [290, 181] on div "Select type" at bounding box center [429, 187] width 438 height 21
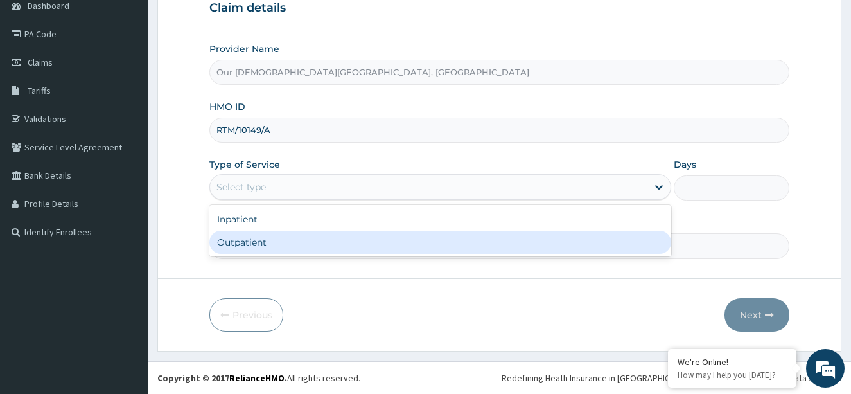
click at [287, 247] on div "Outpatient" at bounding box center [440, 242] width 463 height 23
type input "1"
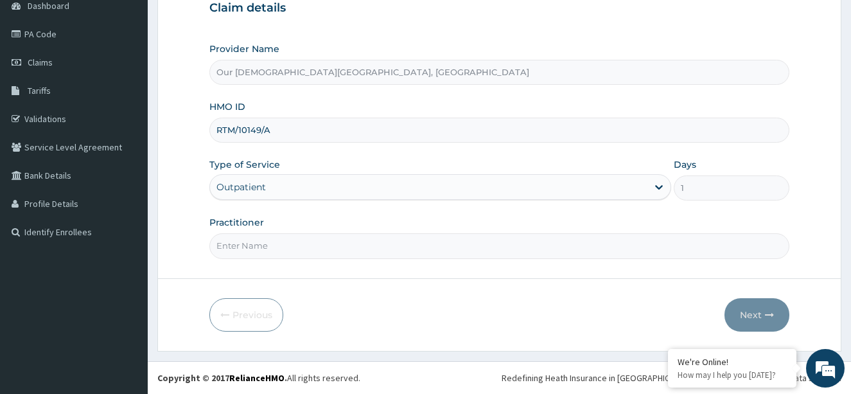
click at [287, 248] on input "Practitioner" at bounding box center [499, 245] width 581 height 25
click at [217, 245] on input "[PERSON_NAME]" at bounding box center [499, 245] width 581 height 25
type input "[PERSON_NAME]"
click at [744, 305] on button "Next" at bounding box center [757, 314] width 65 height 33
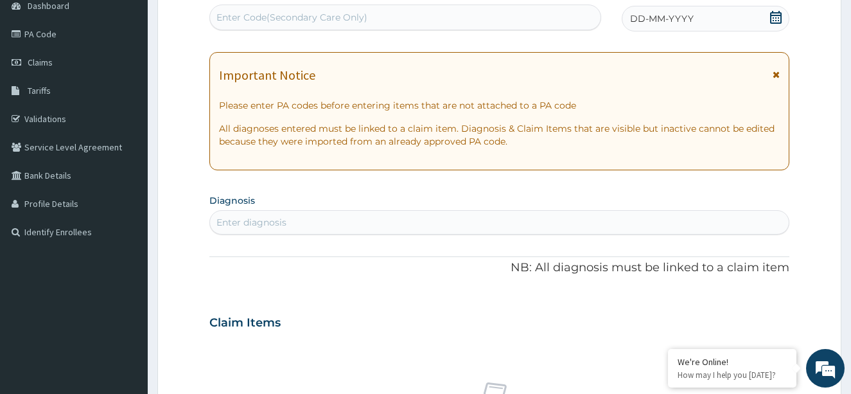
click at [416, 20] on div "Enter Code(Secondary Care Only)" at bounding box center [405, 17] width 391 height 21
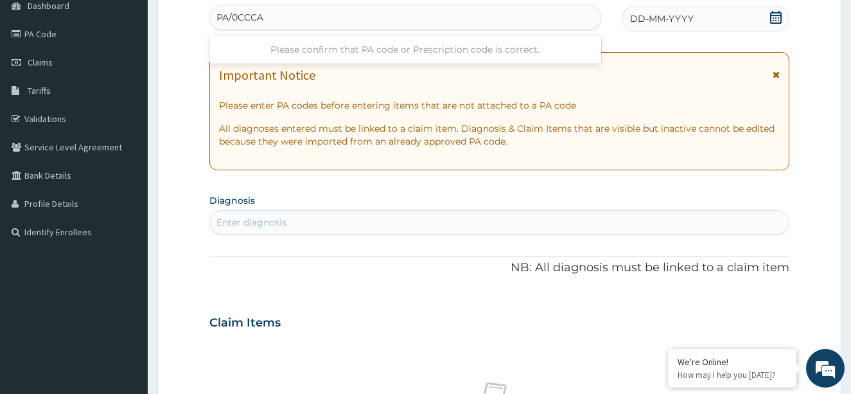
type input "PA/0CCCA7"
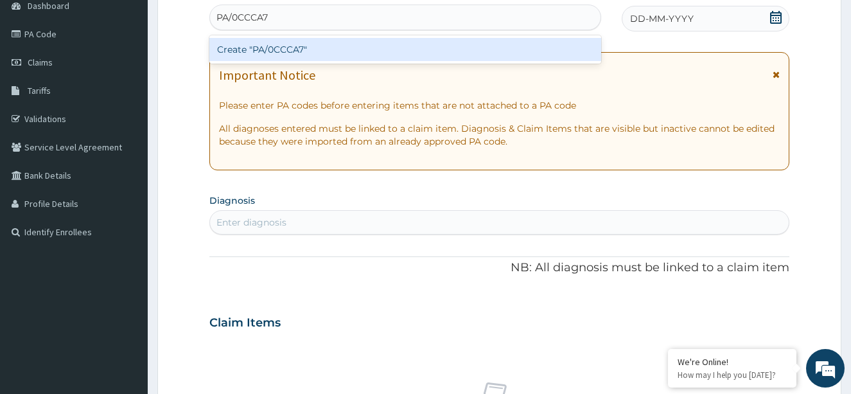
click at [428, 40] on div "Create "PA/0CCCA7"" at bounding box center [405, 49] width 392 height 23
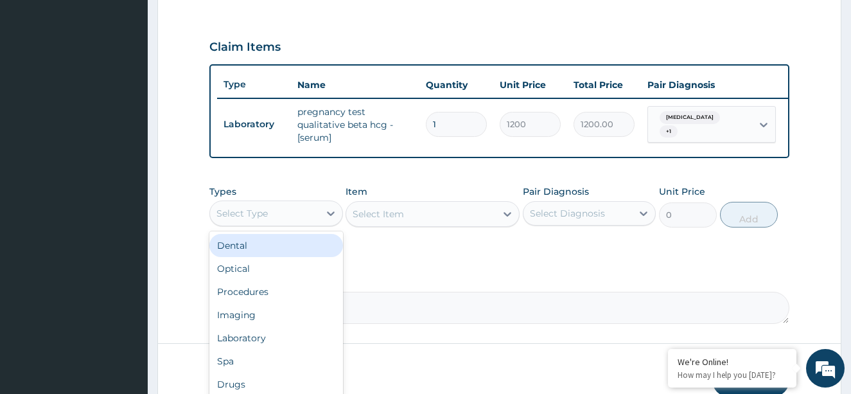
click at [292, 224] on div "Select Type" at bounding box center [264, 213] width 109 height 21
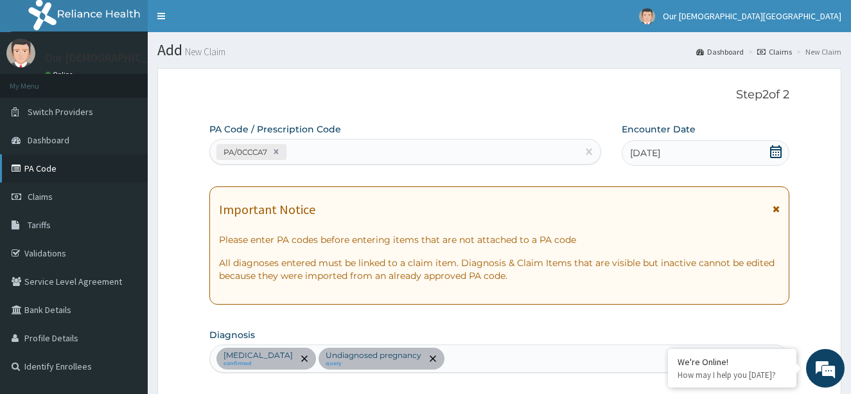
click at [57, 167] on link "PA Code" at bounding box center [74, 168] width 148 height 28
